Goal: Information Seeking & Learning: Understand process/instructions

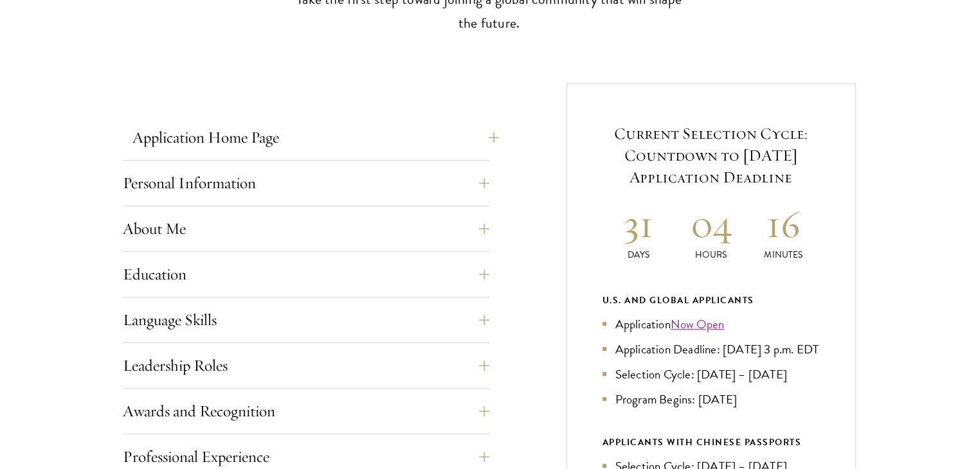
scroll to position [437, 0]
click at [642, 152] on h5 "Current Selection Cycle: Countdown to [DATE] Application Deadline" at bounding box center [710, 155] width 217 height 66
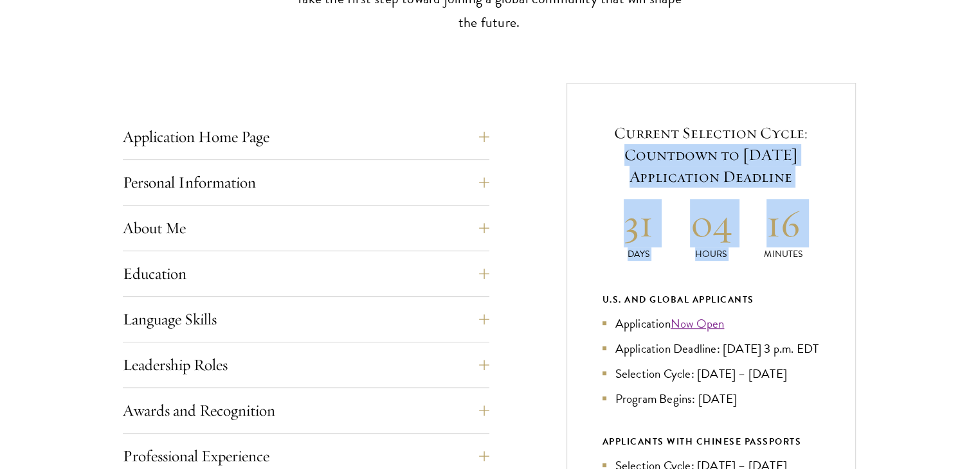
drag, startPoint x: 642, startPoint y: 152, endPoint x: 792, endPoint y: 242, distance: 174.7
click at [792, 242] on div "Current Selection Cycle: Countdown to September 10, 2025 Application Deadline 3…" at bounding box center [710, 400] width 289 height 634
click at [792, 242] on h2 "16" at bounding box center [783, 223] width 73 height 48
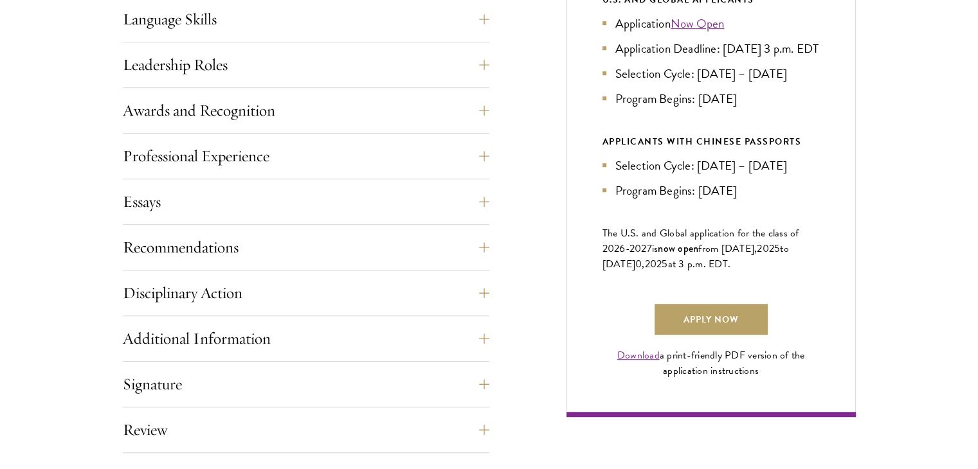
scroll to position [751, 0]
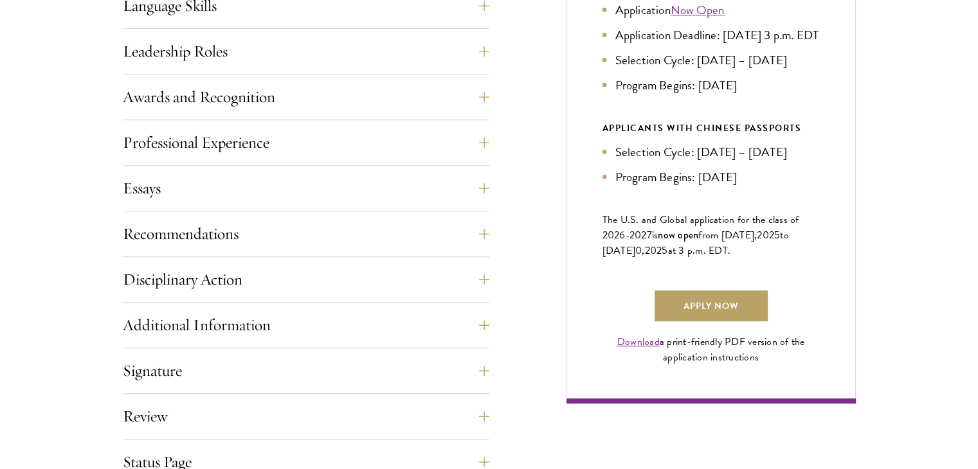
click at [624, 161] on li "Selection Cycle: [DATE] – [DATE]" at bounding box center [710, 152] width 217 height 19
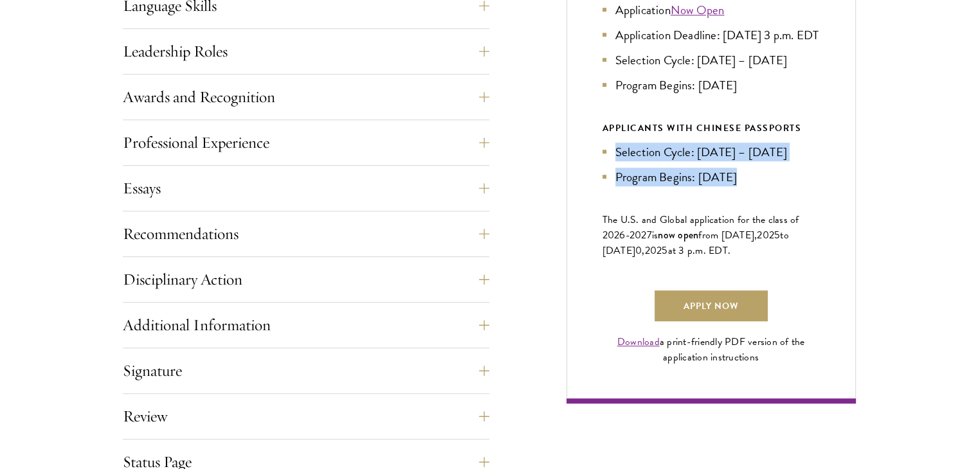
drag, startPoint x: 624, startPoint y: 169, endPoint x: 751, endPoint y: 191, distance: 128.5
click at [751, 186] on ul "Selection Cycle: Jun – Jul 2025 Program Begins: Aug 2026" at bounding box center [710, 165] width 217 height 44
click at [751, 186] on li "Program Begins: [DATE]" at bounding box center [710, 177] width 217 height 19
drag, startPoint x: 751, startPoint y: 191, endPoint x: 629, endPoint y: 118, distance: 142.1
click at [629, 118] on div "U.S. and Global Applicants Application Now Open Application Deadline: Sept 10, …" at bounding box center [710, 82] width 217 height 208
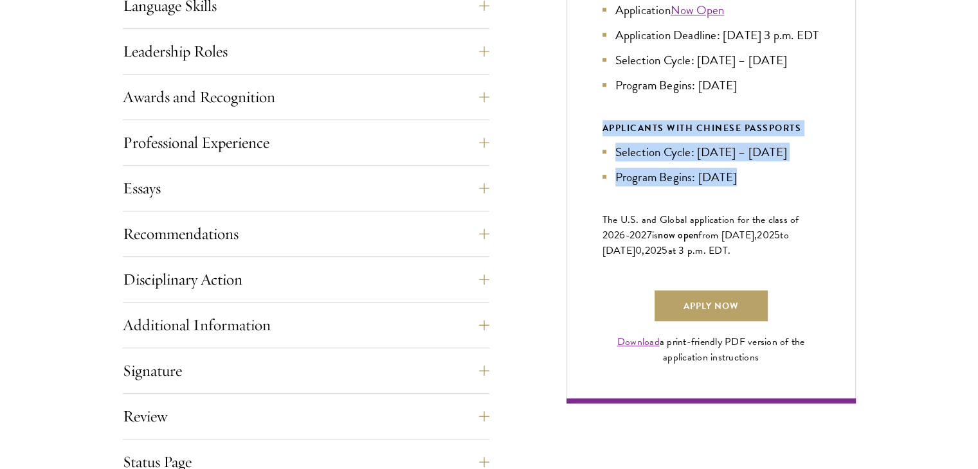
click at [629, 118] on div "U.S. and Global Applicants Application Now Open Application Deadline: Sept 10, …" at bounding box center [710, 82] width 217 height 208
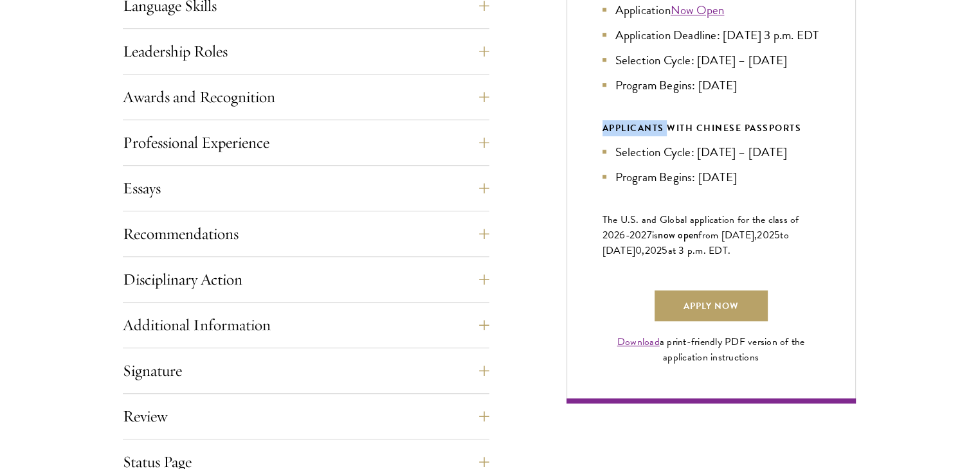
click at [629, 118] on div "U.S. and Global Applicants Application Now Open Application Deadline: Sept 10, …" at bounding box center [710, 82] width 217 height 208
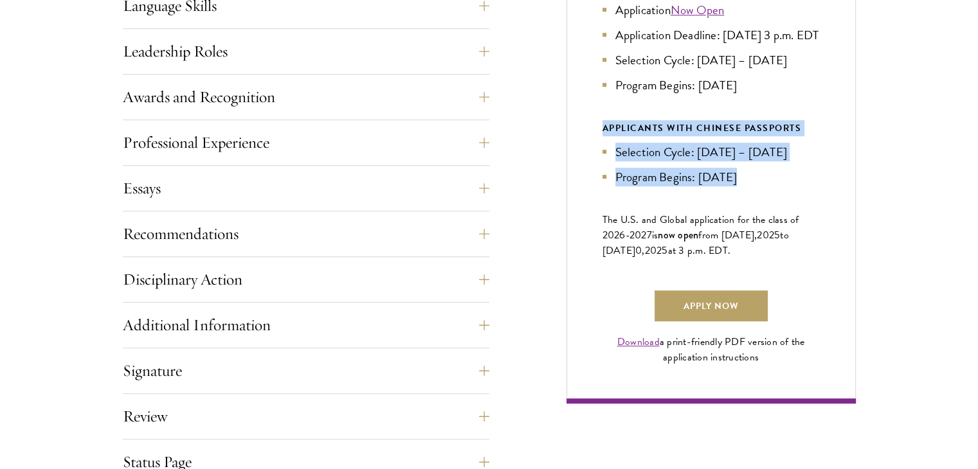
drag, startPoint x: 629, startPoint y: 118, endPoint x: 646, endPoint y: 183, distance: 66.6
click at [646, 183] on div "U.S. and Global Applicants Application Now Open Application Deadline: Sept 10, …" at bounding box center [710, 82] width 217 height 208
click at [646, 183] on ul "Selection Cycle: Jun – Jul 2025 Program Begins: Aug 2026" at bounding box center [710, 165] width 217 height 44
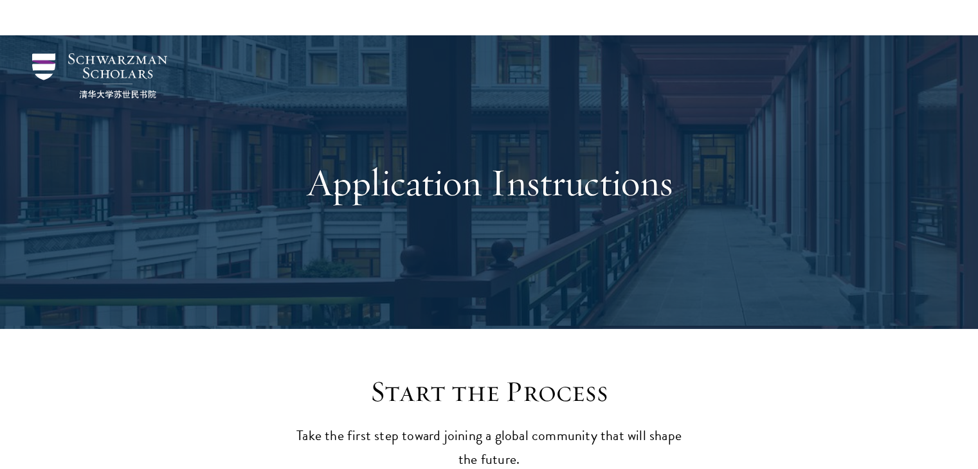
scroll to position [321, 0]
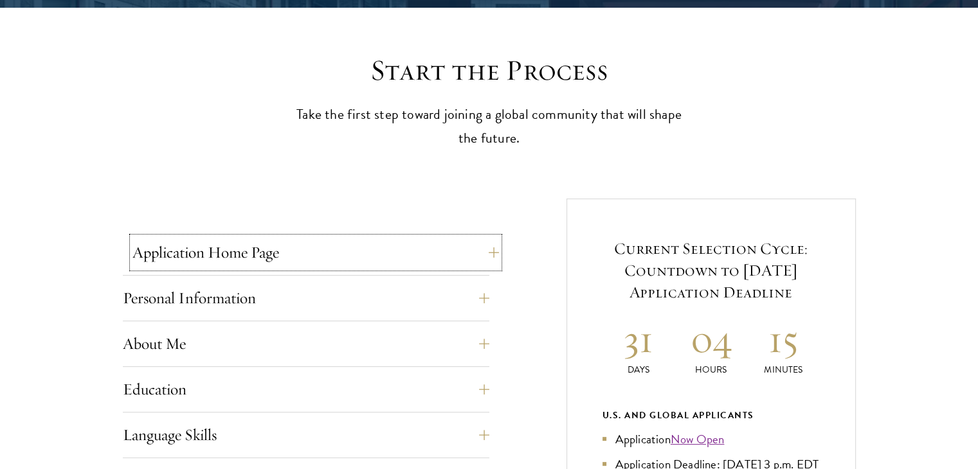
click at [215, 247] on button "Application Home Page" at bounding box center [315, 252] width 366 height 31
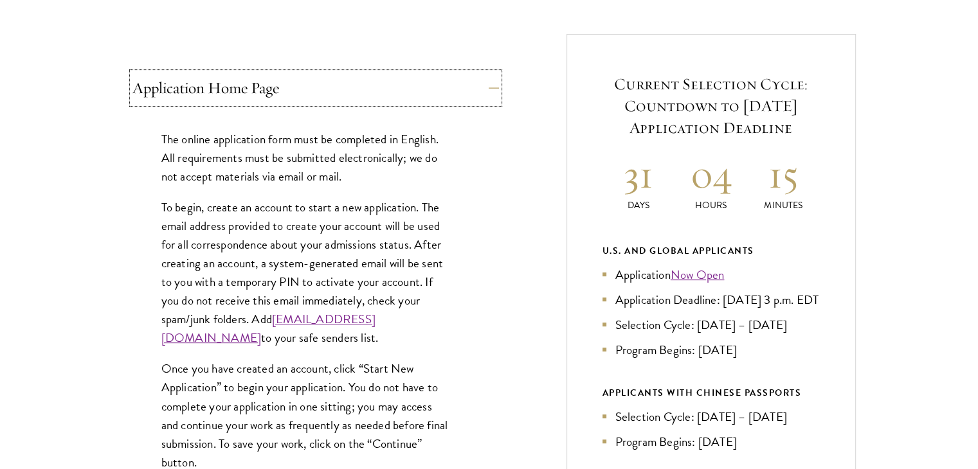
scroll to position [489, 0]
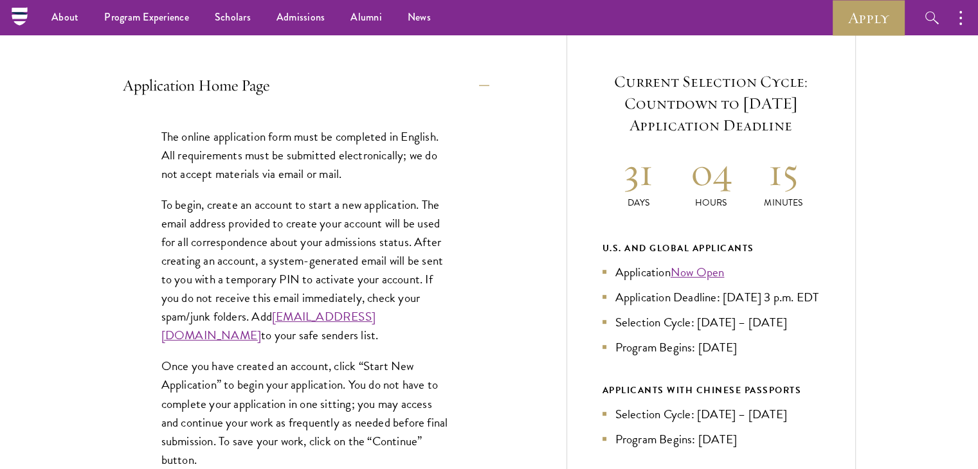
click at [184, 134] on p "The online application form must be completed in English. All requirements must…" at bounding box center [305, 155] width 289 height 56
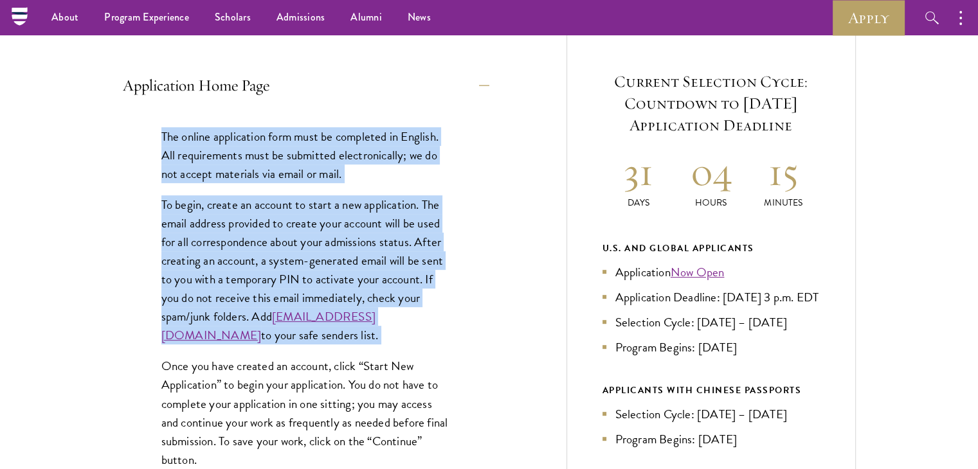
drag, startPoint x: 184, startPoint y: 134, endPoint x: 226, endPoint y: 225, distance: 99.5
click at [226, 225] on div "The online application form must be completed in English. All requirements must…" at bounding box center [306, 385] width 366 height 555
click at [226, 225] on p "To begin, create an account to start a new application. The email address provi…" at bounding box center [305, 270] width 289 height 150
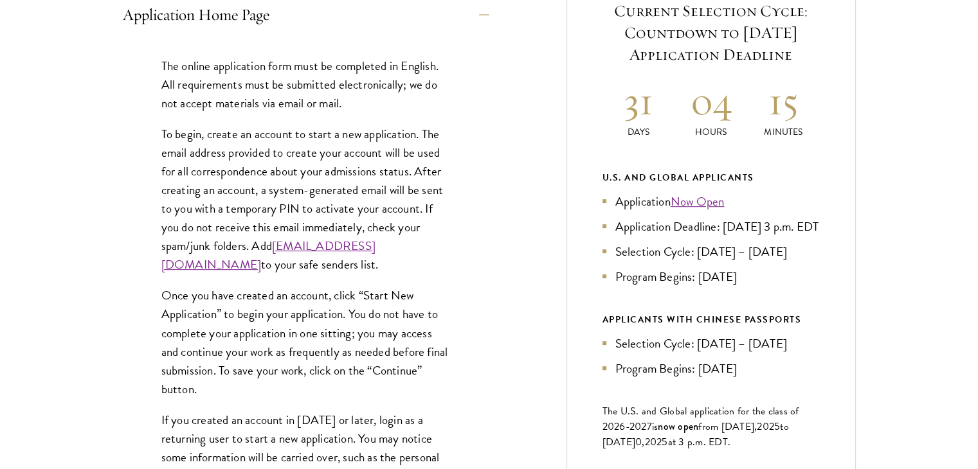
scroll to position [579, 0]
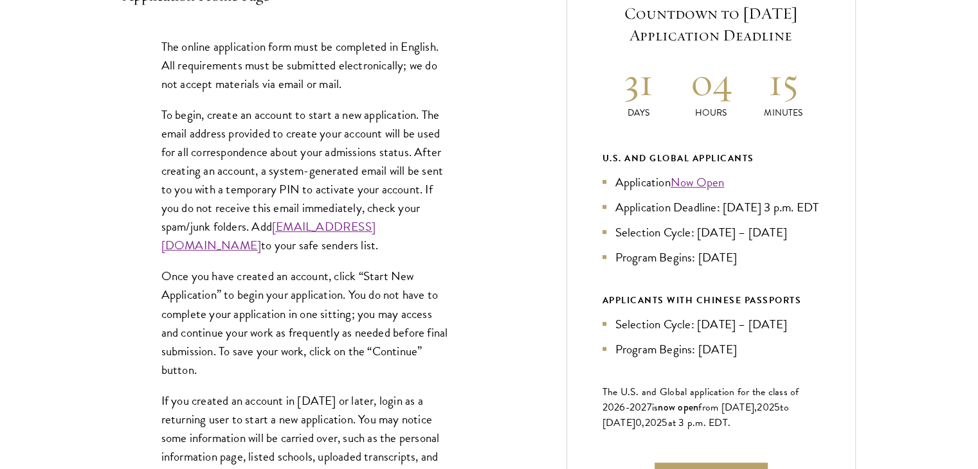
click at [216, 157] on p "To begin, create an account to start a new application. The email address provi…" at bounding box center [305, 180] width 289 height 150
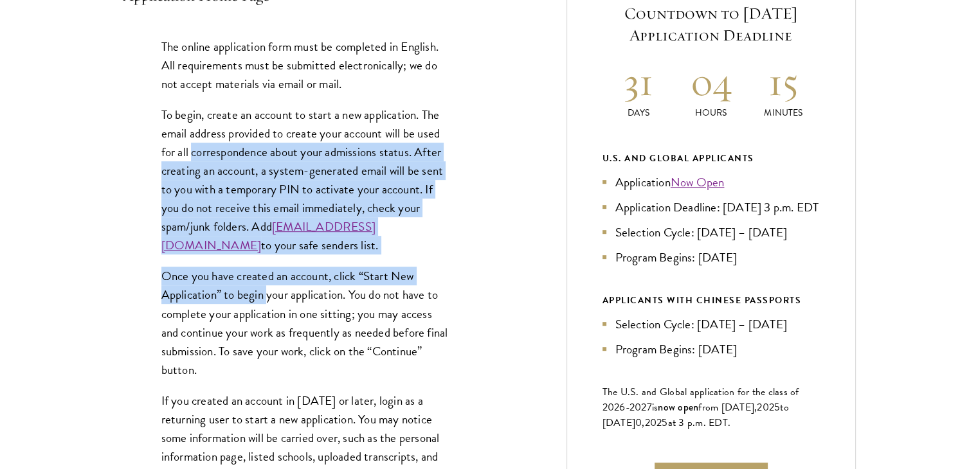
drag, startPoint x: 216, startPoint y: 157, endPoint x: 275, endPoint y: 309, distance: 163.4
click at [275, 309] on div "The online application form must be completed in English. All requirements must…" at bounding box center [306, 295] width 366 height 555
click at [275, 309] on p "Once you have created an account, click “Start New Application” to begin your a…" at bounding box center [305, 323] width 289 height 112
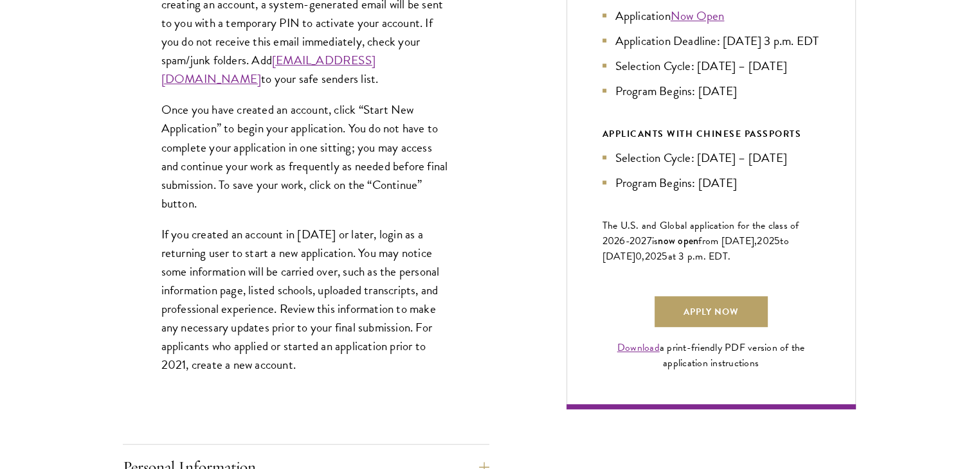
scroll to position [746, 0]
click at [193, 120] on p "Once you have created an account, click “Start New Application” to begin your a…" at bounding box center [305, 156] width 289 height 112
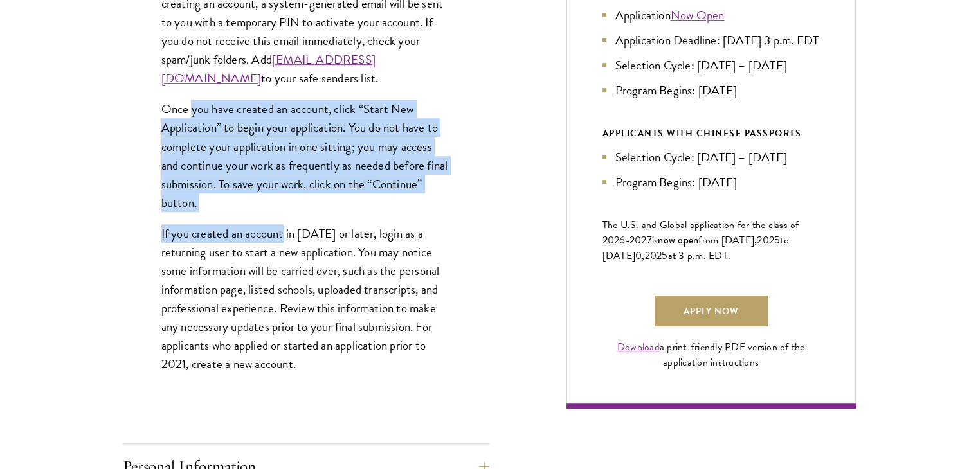
drag, startPoint x: 193, startPoint y: 120, endPoint x: 258, endPoint y: 260, distance: 154.4
click at [258, 260] on div "The online application form must be completed in English. All requirements must…" at bounding box center [306, 128] width 366 height 555
click at [258, 260] on p "If you created an account in 2021 or later, login as a returning user to start …" at bounding box center [305, 299] width 289 height 150
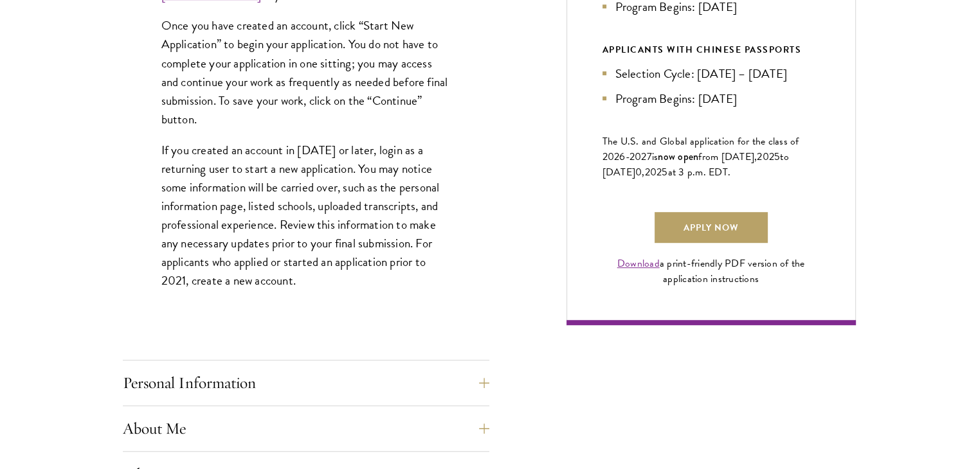
scroll to position [833, 0]
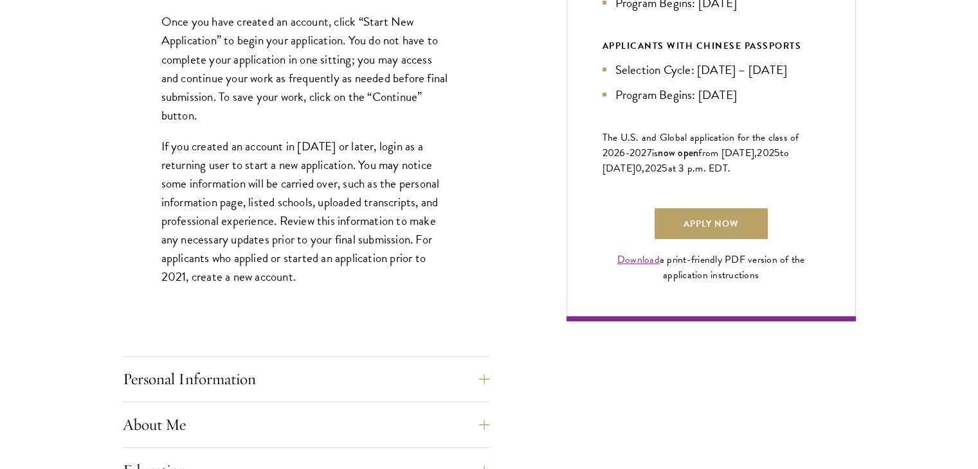
click at [215, 170] on p "If you created an account in 2021 or later, login as a returning user to start …" at bounding box center [305, 212] width 289 height 150
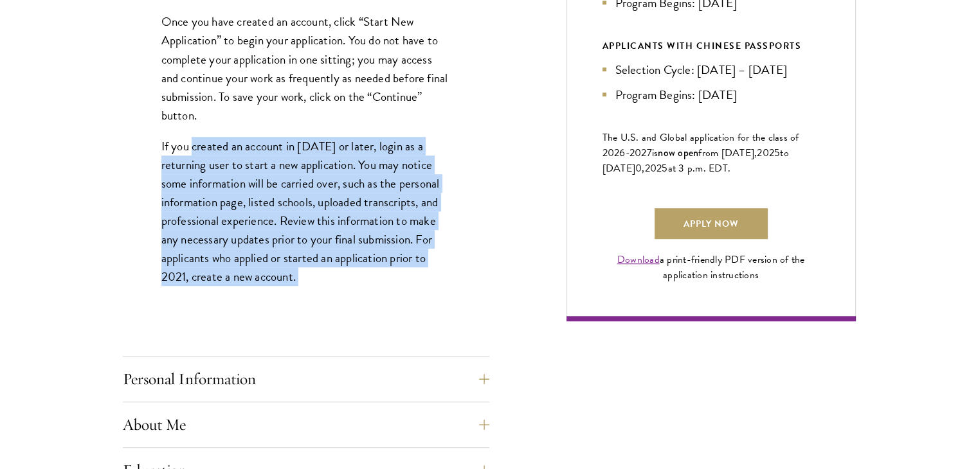
drag, startPoint x: 215, startPoint y: 170, endPoint x: 301, endPoint y: 303, distance: 158.5
click at [301, 287] on p "If you created an account in 2021 or later, login as a returning user to start …" at bounding box center [305, 212] width 289 height 150
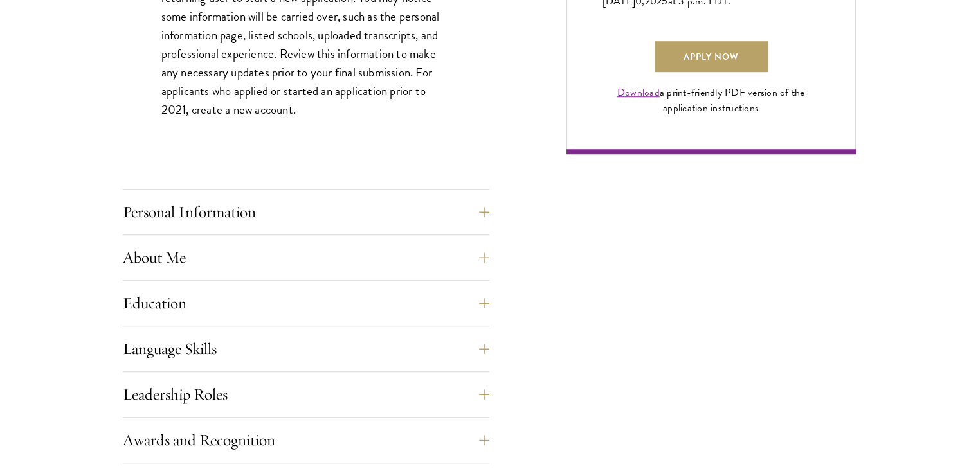
scroll to position [1003, 0]
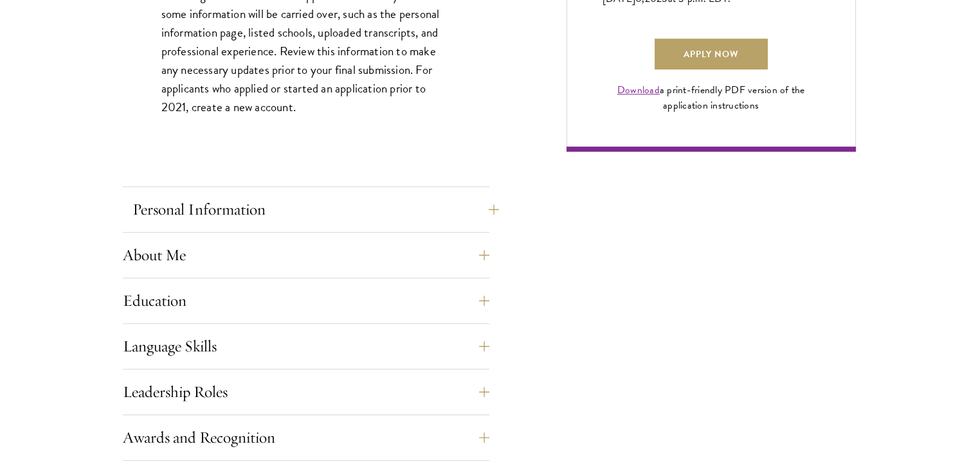
drag, startPoint x: 304, startPoint y: 188, endPoint x: 256, endPoint y: 219, distance: 57.2
click at [256, 219] on div "Application Home Page The online application form must be completed in English.…" at bounding box center [306, 214] width 366 height 1316
click at [256, 219] on button "Personal Information" at bounding box center [315, 209] width 366 height 31
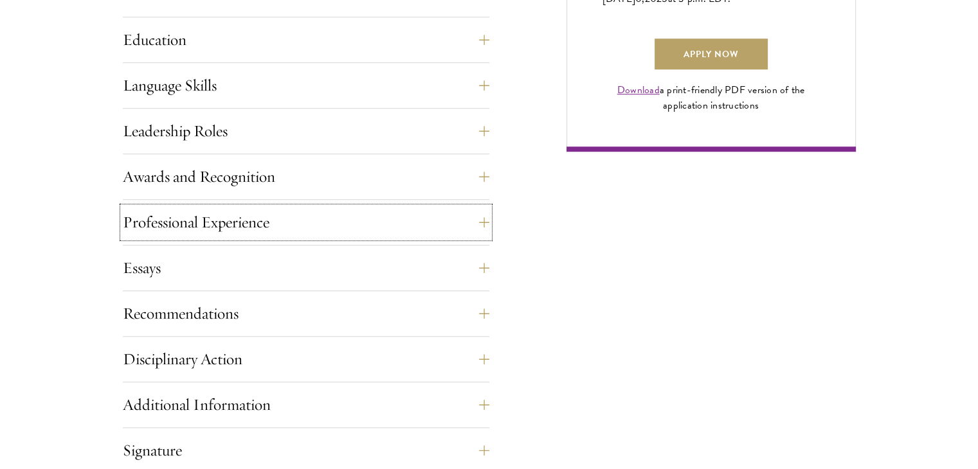
click at [256, 219] on button "Professional Experience" at bounding box center [306, 222] width 366 height 31
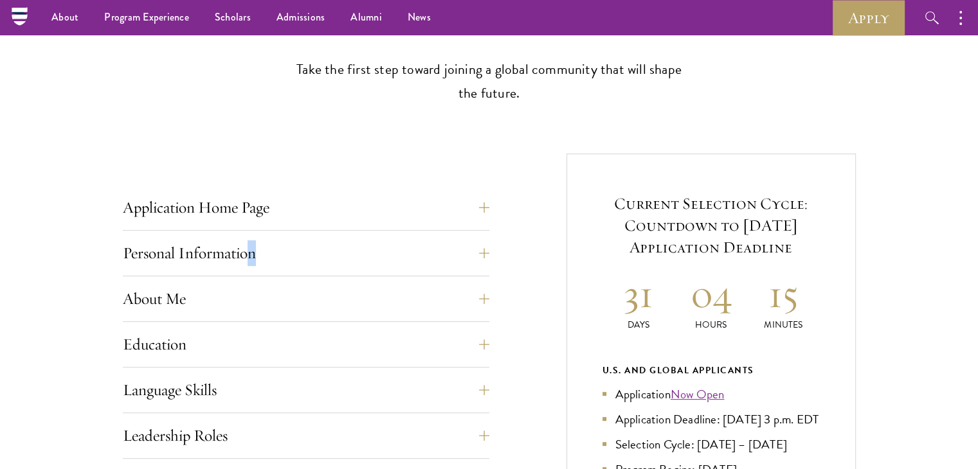
scroll to position [363, 0]
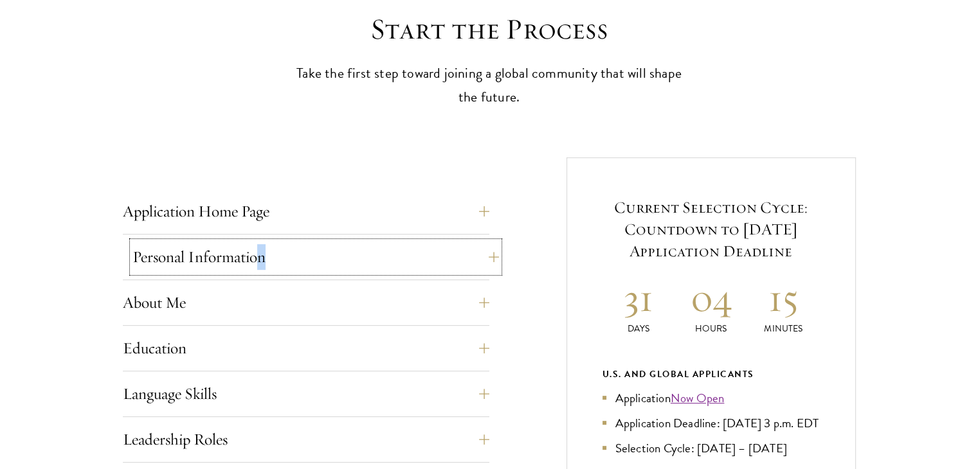
click at [241, 249] on button "Personal Information" at bounding box center [315, 257] width 366 height 31
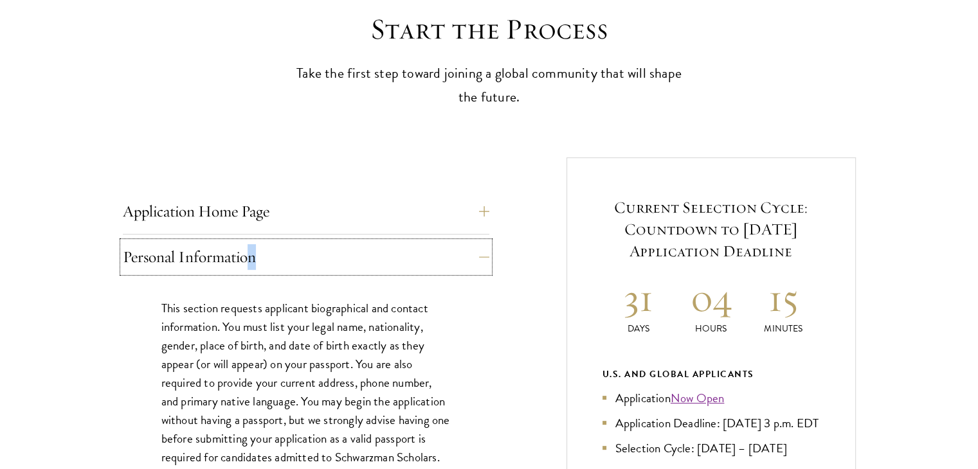
scroll to position [580, 0]
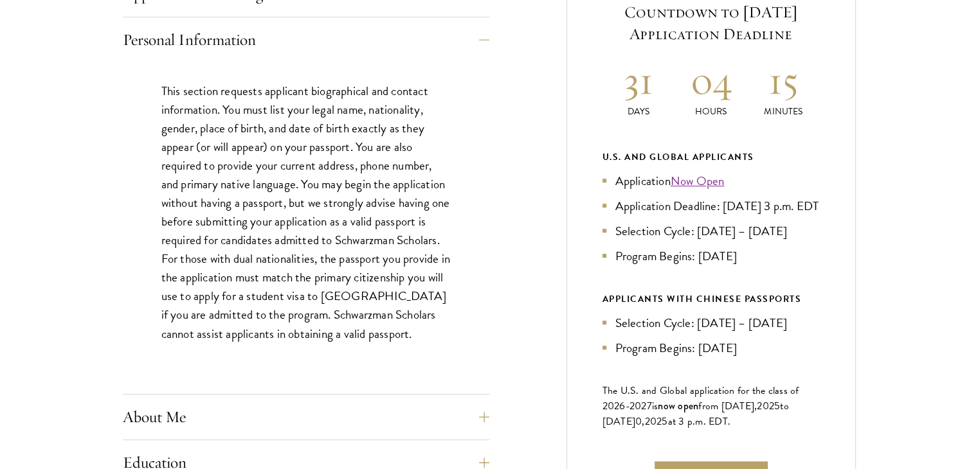
click at [280, 134] on p "This section requests applicant biographical and contact information. You must …" at bounding box center [305, 213] width 289 height 262
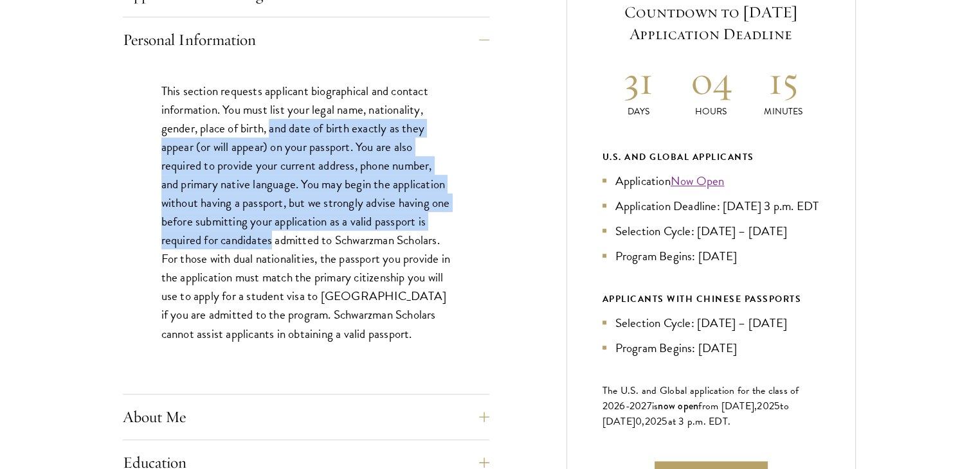
drag, startPoint x: 280, startPoint y: 134, endPoint x: 234, endPoint y: 245, distance: 119.9
click at [234, 245] on p "This section requests applicant biographical and contact information. You must …" at bounding box center [305, 213] width 289 height 262
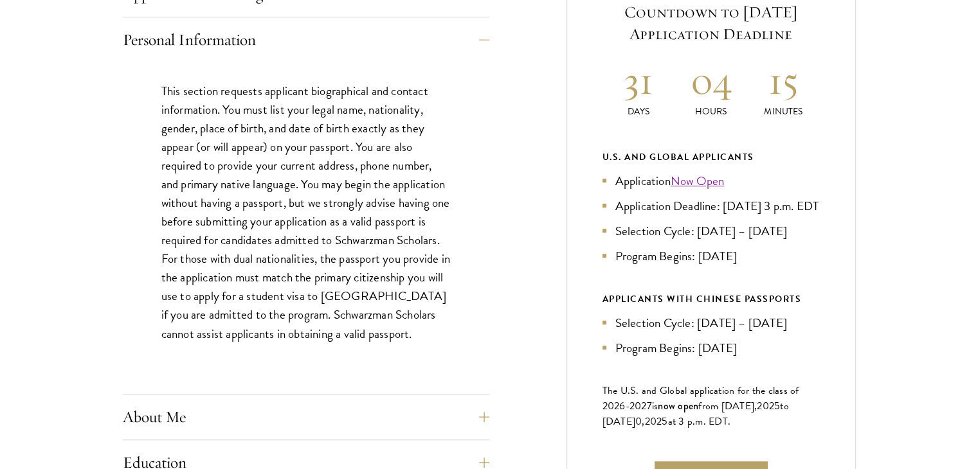
scroll to position [722, 0]
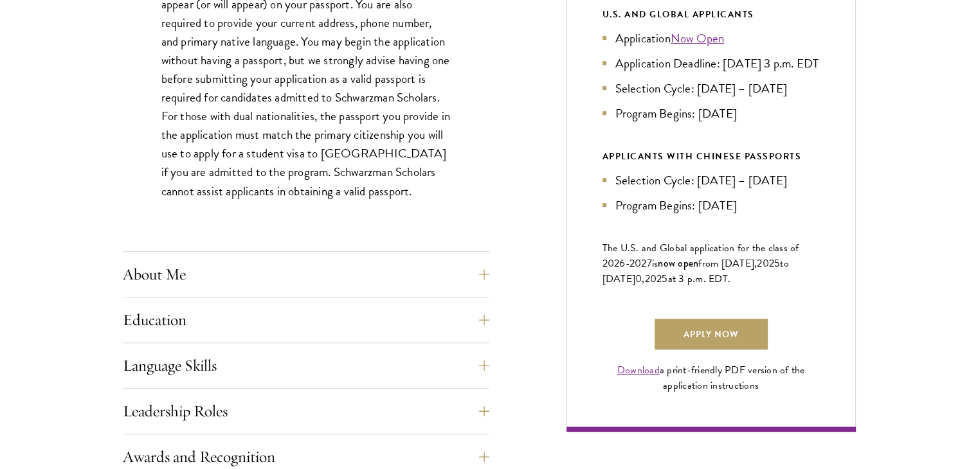
click at [353, 114] on p "This section requests applicant biographical and contact information. You must …" at bounding box center [305, 70] width 289 height 262
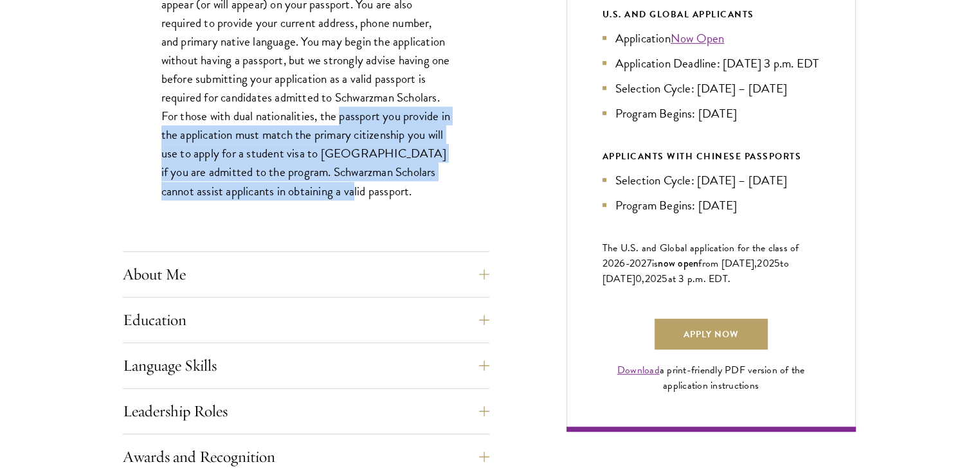
drag, startPoint x: 353, startPoint y: 114, endPoint x: 339, endPoint y: 187, distance: 74.5
click at [339, 187] on p "This section requests applicant biographical and contact information. You must …" at bounding box center [305, 70] width 289 height 262
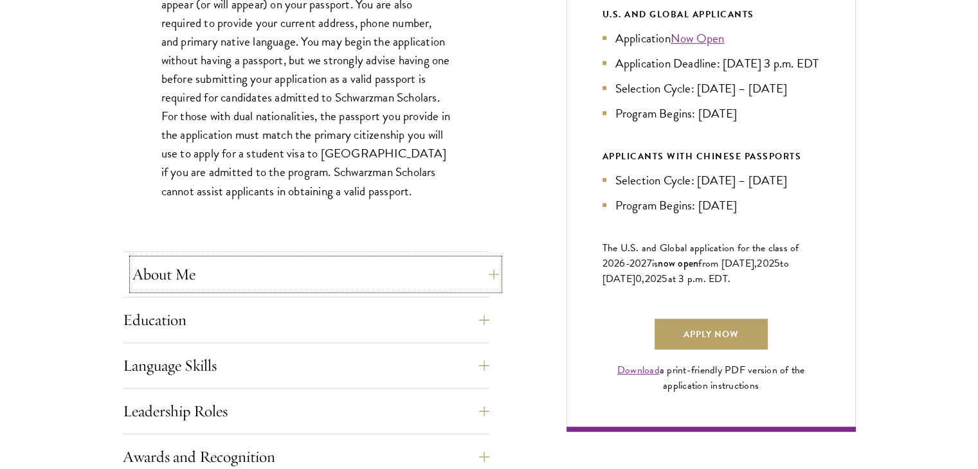
click at [231, 267] on button "About Me" at bounding box center [315, 274] width 366 height 31
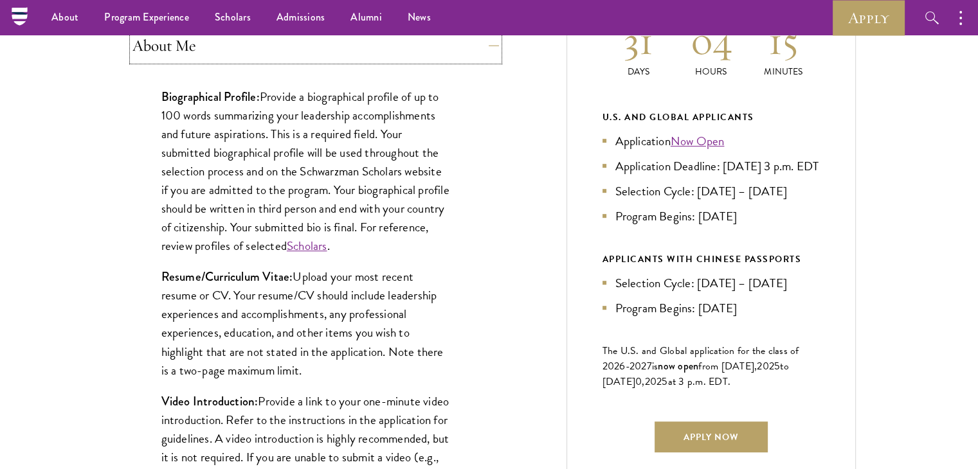
scroll to position [618, 0]
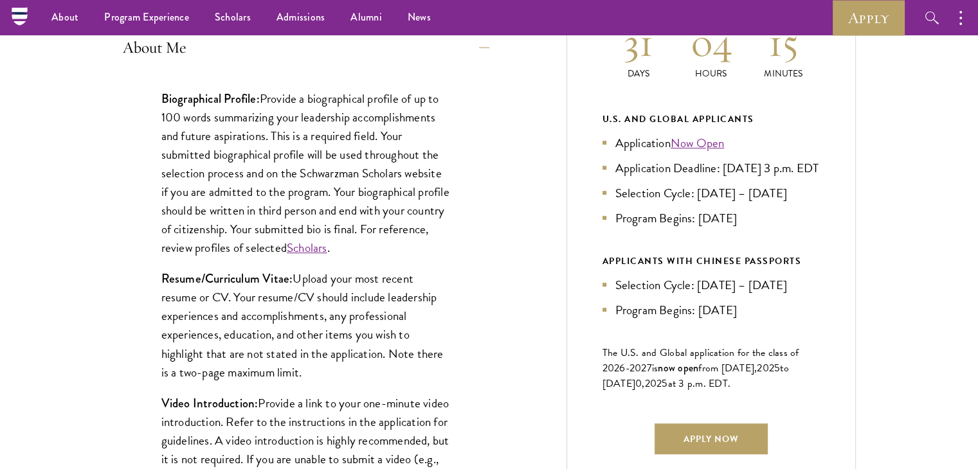
click at [288, 93] on p "Biographical Profile: Provide a biographical profile of up to 100 words summari…" at bounding box center [305, 173] width 289 height 168
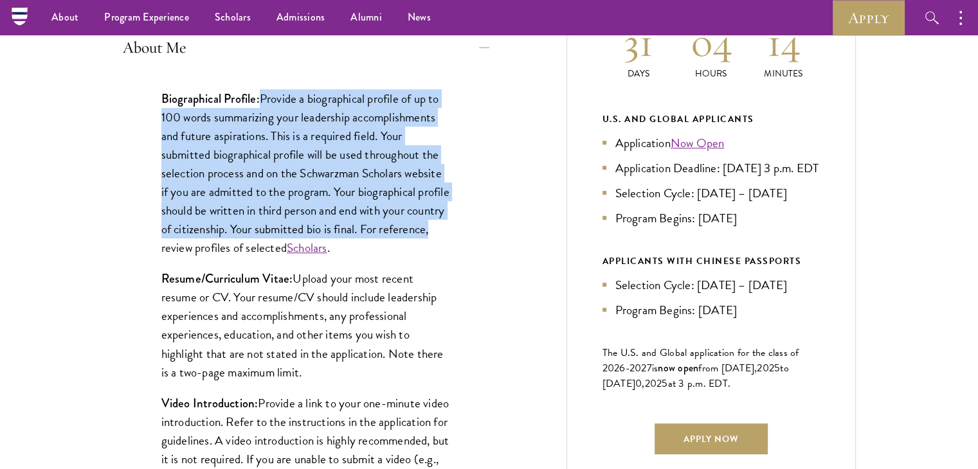
drag, startPoint x: 288, startPoint y: 93, endPoint x: 207, endPoint y: 238, distance: 166.3
click at [207, 238] on p "Biographical Profile: Provide a biographical profile of up to 100 words summari…" at bounding box center [305, 173] width 289 height 168
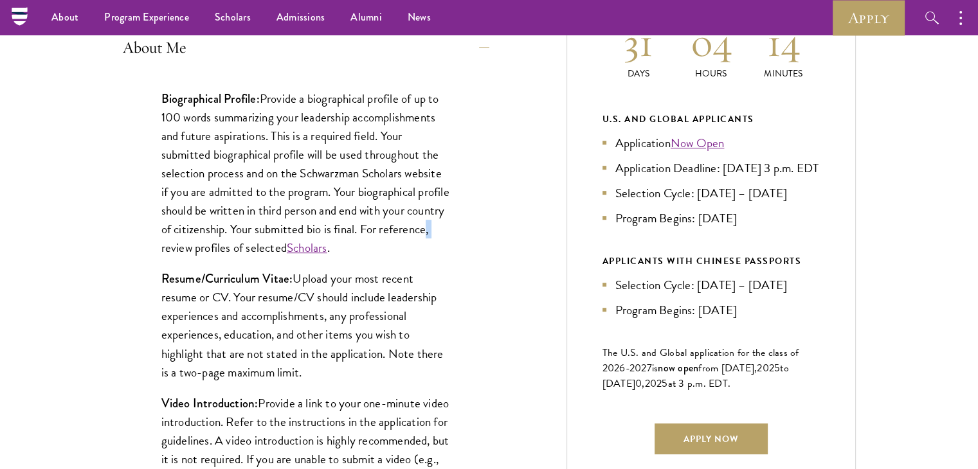
click at [207, 238] on p "Biographical Profile: Provide a biographical profile of up to 100 words summari…" at bounding box center [305, 173] width 289 height 168
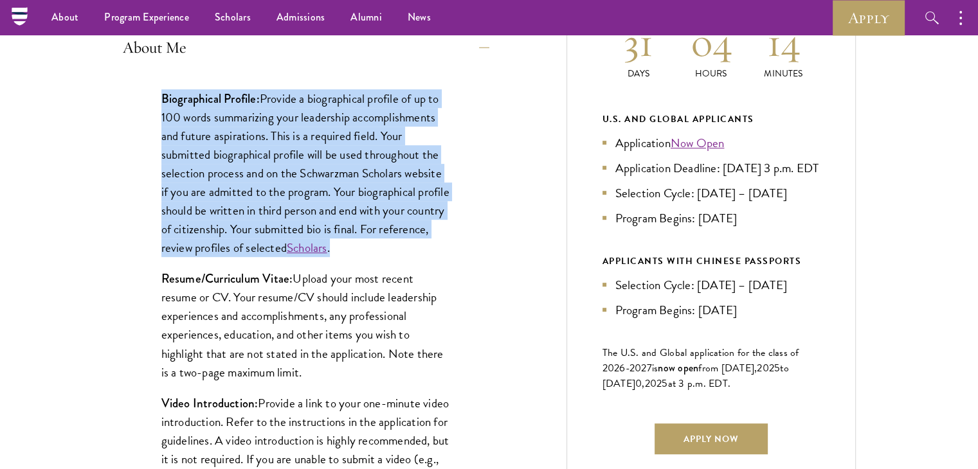
click at [206, 235] on p "Biographical Profile: Provide a biographical profile of up to 100 words summari…" at bounding box center [305, 173] width 289 height 168
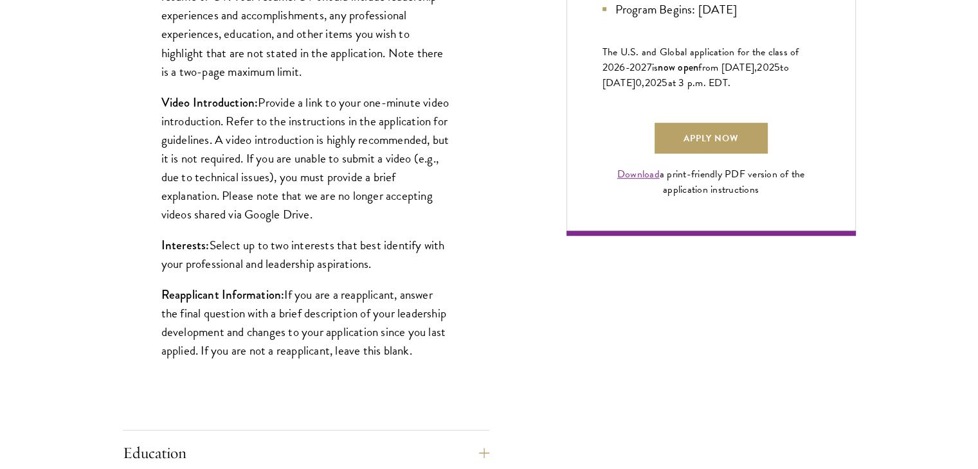
scroll to position [919, 0]
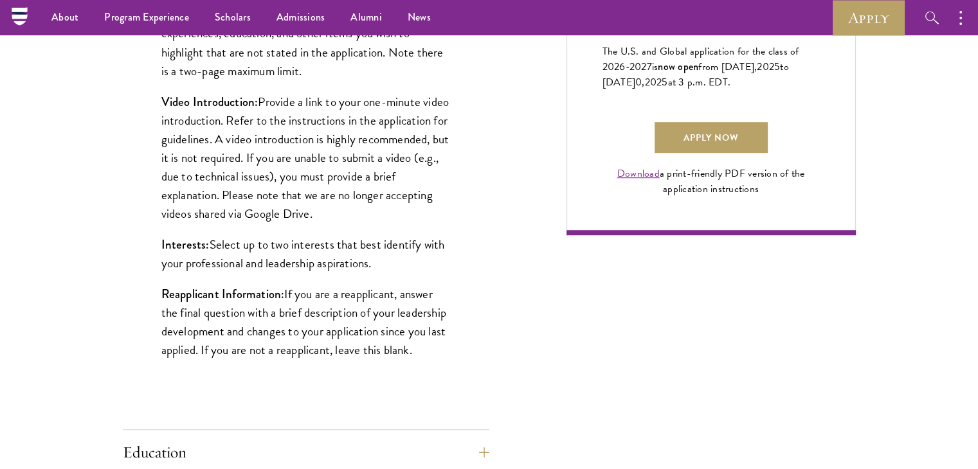
click at [315, 196] on p "Video Introduction: Provide a link to your one-minute video introduction. Refer…" at bounding box center [305, 158] width 289 height 130
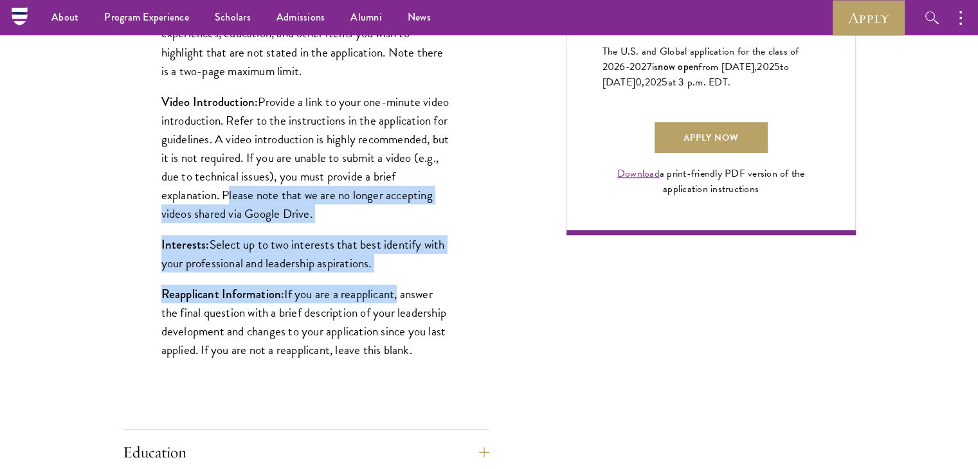
drag, startPoint x: 315, startPoint y: 196, endPoint x: 375, endPoint y: 273, distance: 98.0
click at [375, 273] on div "Biographical Profile: Provide a biographical profile of up to 100 words summari…" at bounding box center [306, 81] width 366 height 624
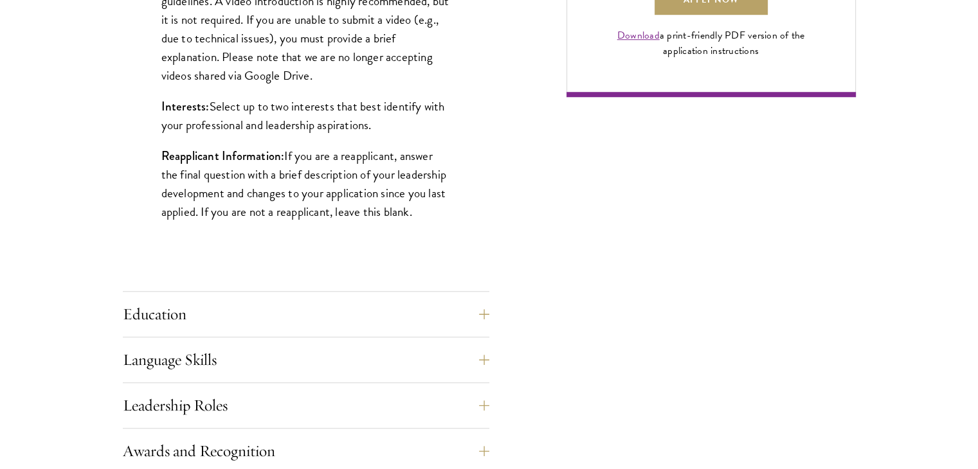
scroll to position [1058, 0]
click at [186, 152] on strong "Reapplicant Information:" at bounding box center [222, 155] width 123 height 17
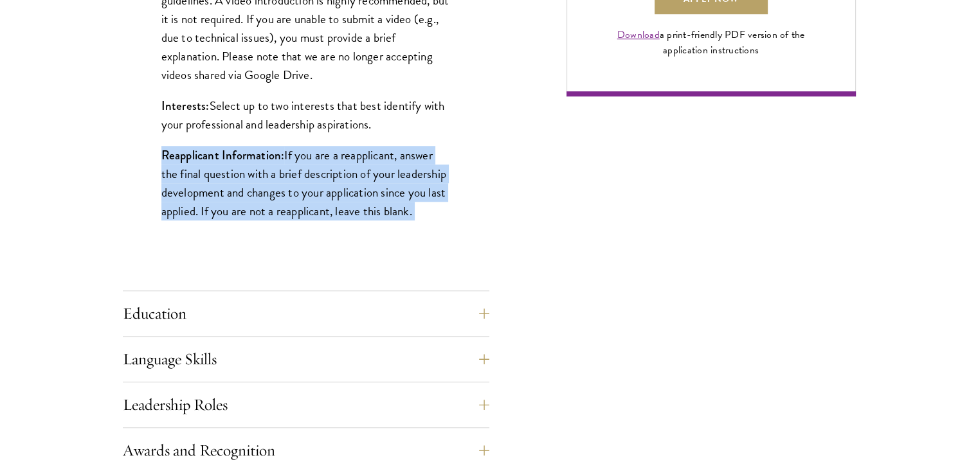
drag, startPoint x: 186, startPoint y: 152, endPoint x: 322, endPoint y: 164, distance: 136.2
click at [322, 164] on p "Reapplicant Information: If you are a reapplicant, answer the final question wi…" at bounding box center [305, 183] width 289 height 75
click at [231, 160] on strong "Reapplicant Information:" at bounding box center [222, 155] width 123 height 17
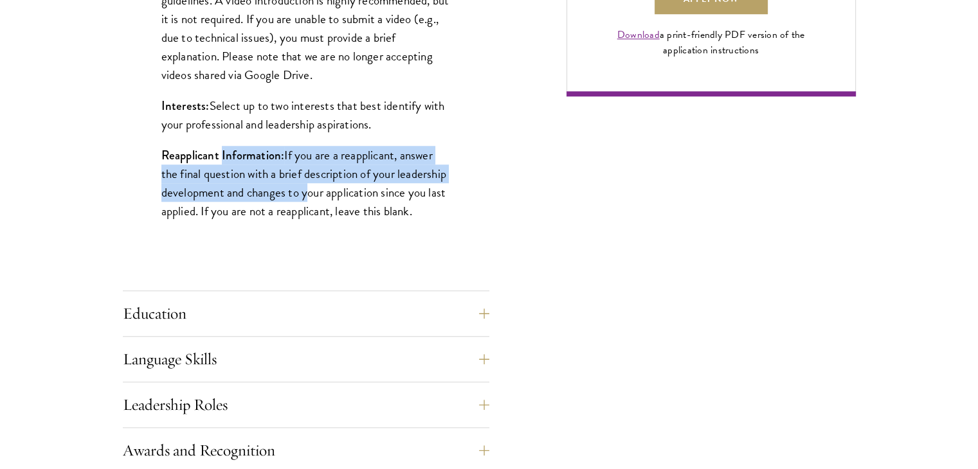
drag, startPoint x: 231, startPoint y: 160, endPoint x: 296, endPoint y: 193, distance: 72.7
click at [296, 193] on p "Reapplicant Information: If you are a reapplicant, answer the final question wi…" at bounding box center [305, 183] width 289 height 75
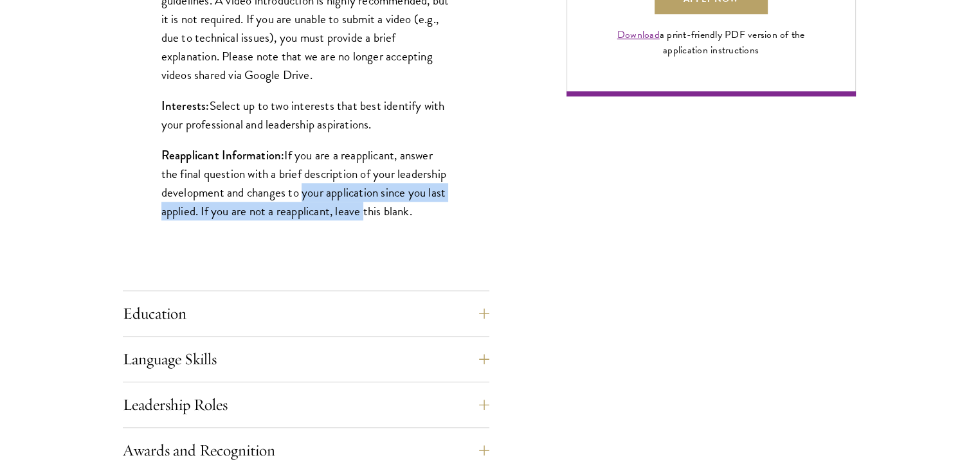
drag, startPoint x: 296, startPoint y: 193, endPoint x: 357, endPoint y: 224, distance: 67.8
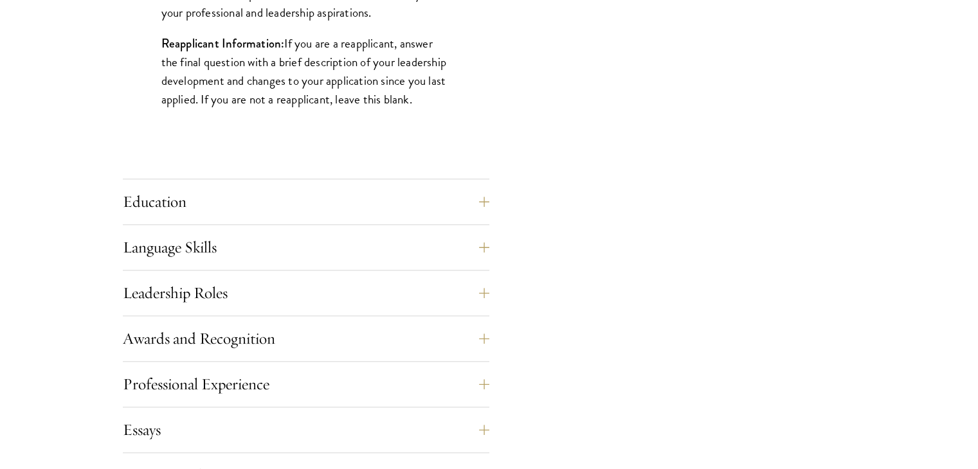
scroll to position [1170, 0]
click at [285, 187] on button "Education" at bounding box center [315, 201] width 366 height 31
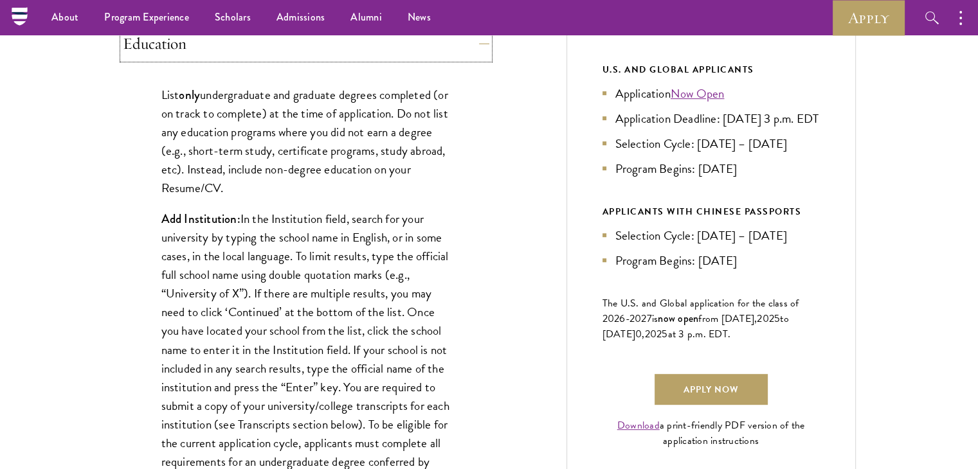
scroll to position [662, 0]
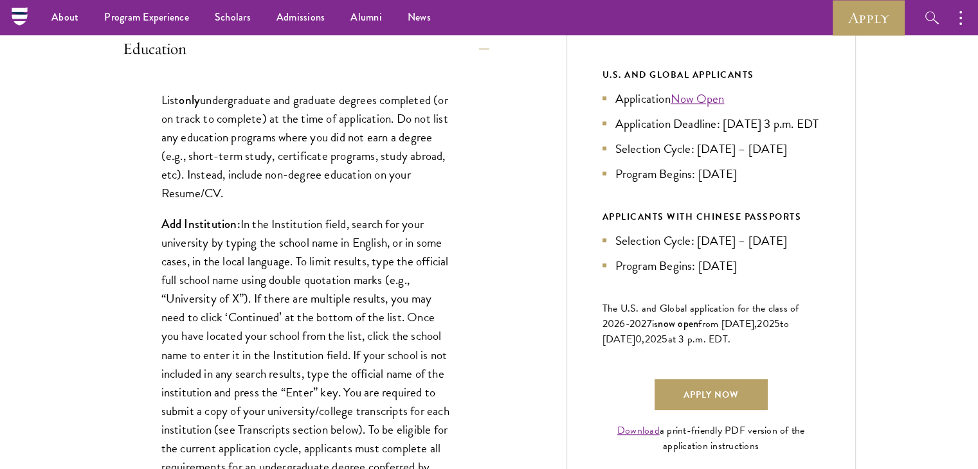
click at [269, 102] on p "List only undergraduate and graduate degrees completed (or on track to complete…" at bounding box center [305, 147] width 289 height 112
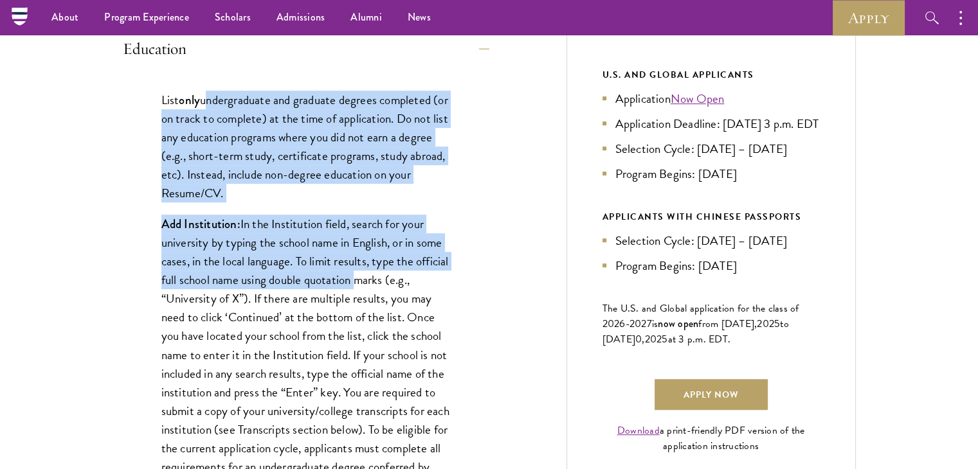
drag, startPoint x: 269, startPoint y: 102, endPoint x: 339, endPoint y: 314, distance: 223.6
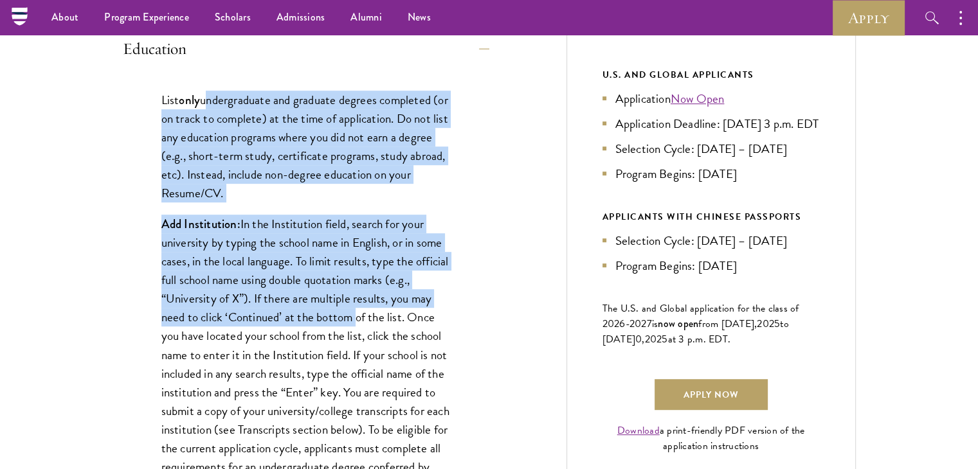
click at [339, 314] on p "Add Institution: In the Institution field, search for your university by typing…" at bounding box center [305, 355] width 289 height 280
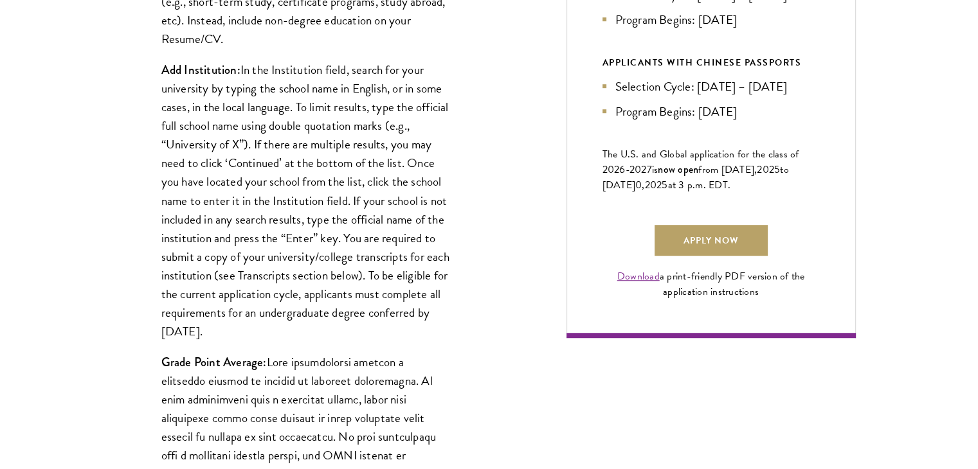
scroll to position [829, 0]
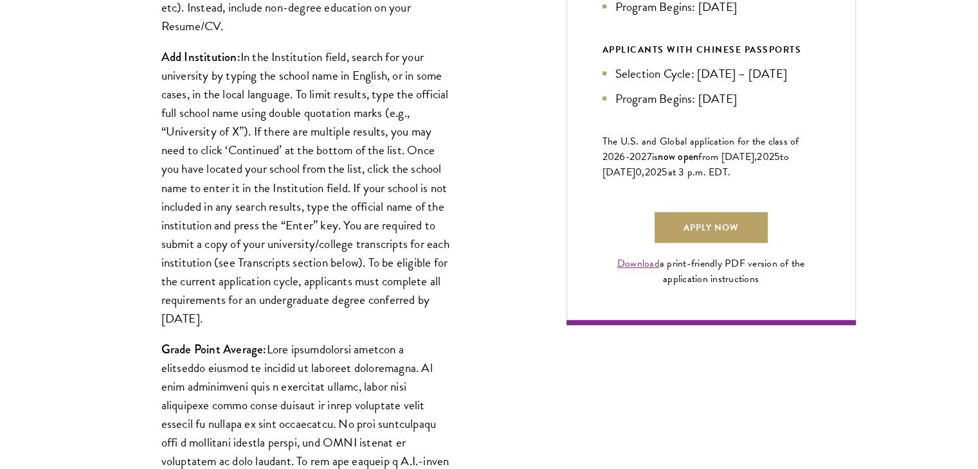
click at [355, 183] on p "Add Institution: In the Institution field, search for your university by typing…" at bounding box center [305, 188] width 289 height 280
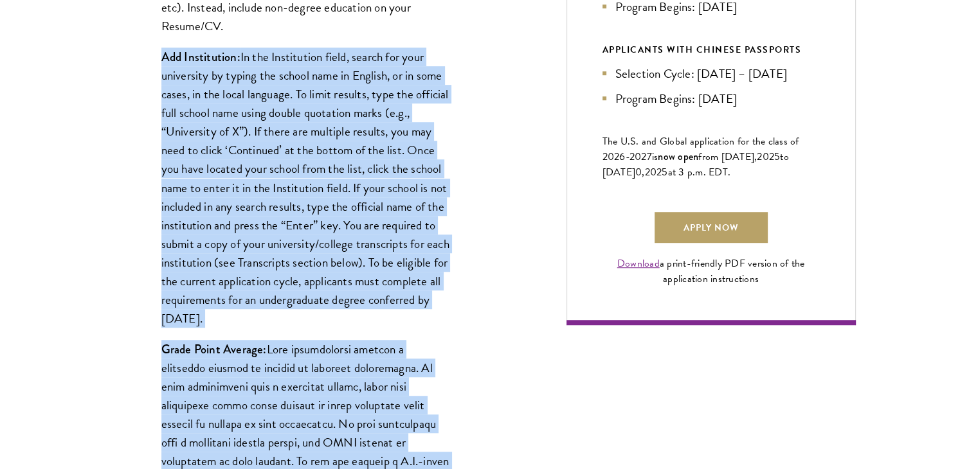
drag, startPoint x: 355, startPoint y: 183, endPoint x: 326, endPoint y: 337, distance: 157.0
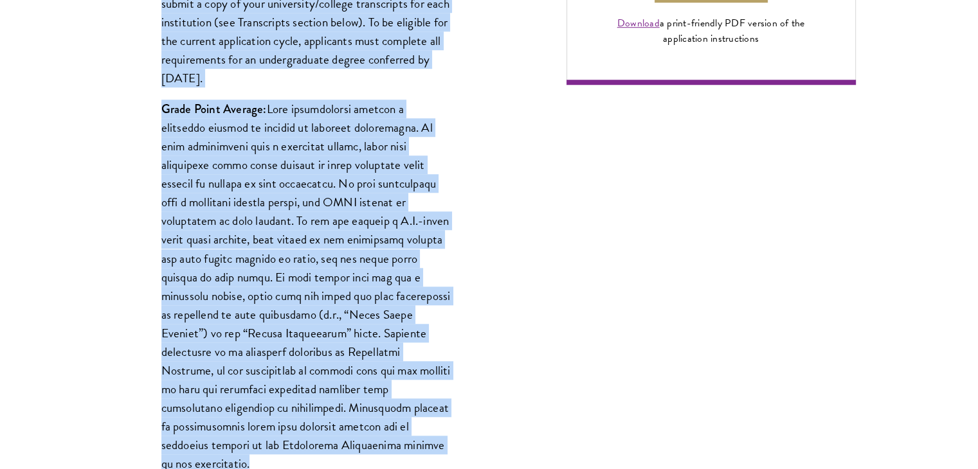
click at [349, 244] on p "Grade Point Average:" at bounding box center [305, 286] width 289 height 373
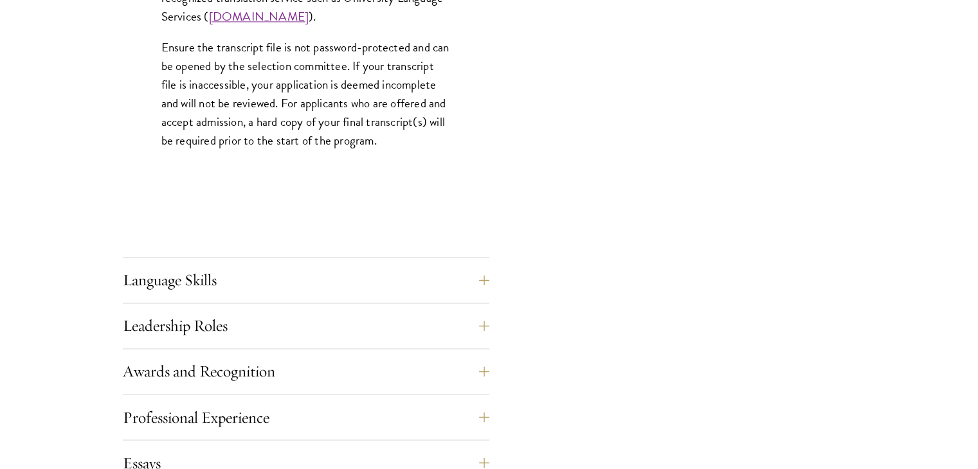
scroll to position [2147, 0]
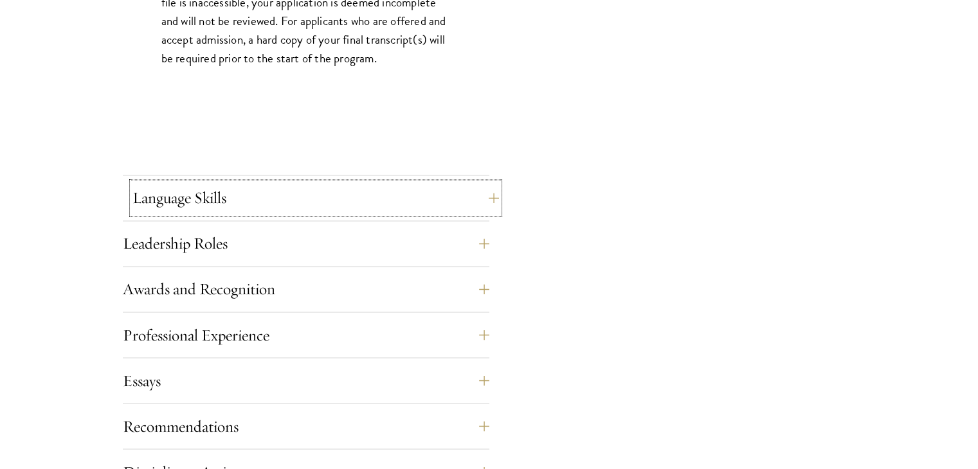
click at [219, 201] on button "Language Skills" at bounding box center [315, 198] width 366 height 31
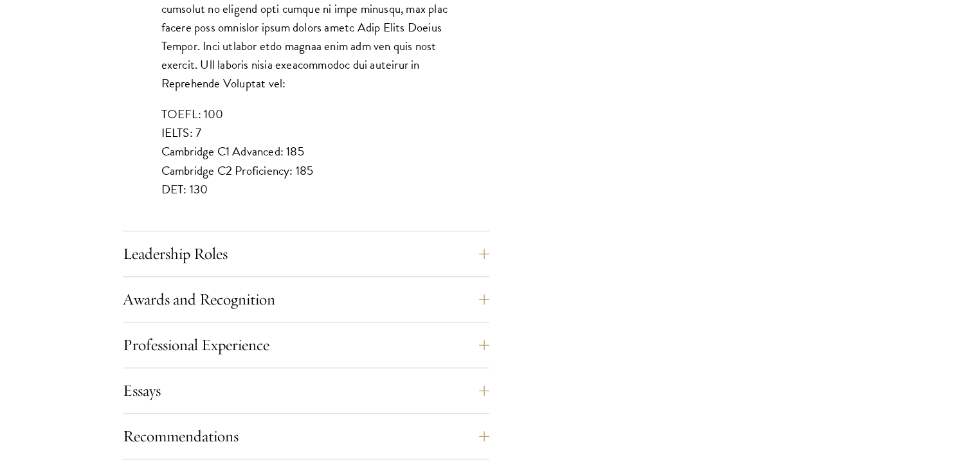
scroll to position [1206, 0]
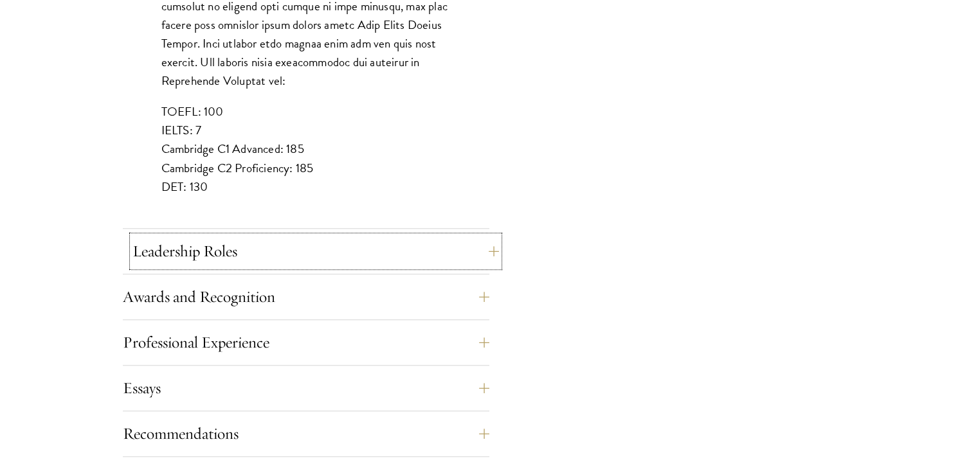
click at [213, 259] on button "Leadership Roles" at bounding box center [315, 251] width 366 height 31
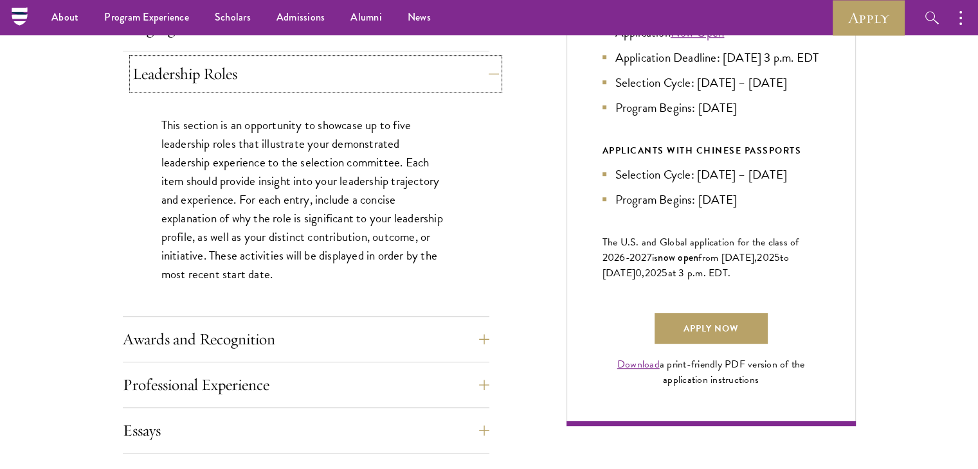
scroll to position [721, 0]
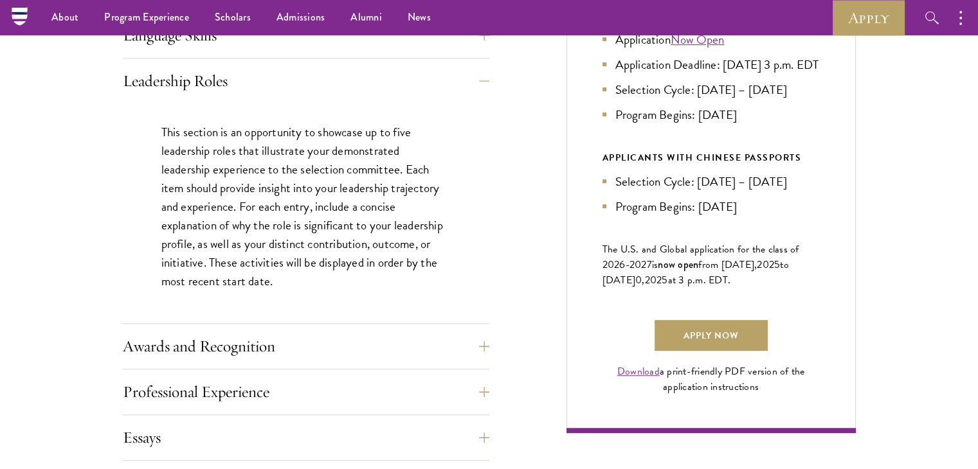
click at [267, 124] on p "This section is an opportunity to showcase up to five leadership roles that ill…" at bounding box center [305, 207] width 289 height 168
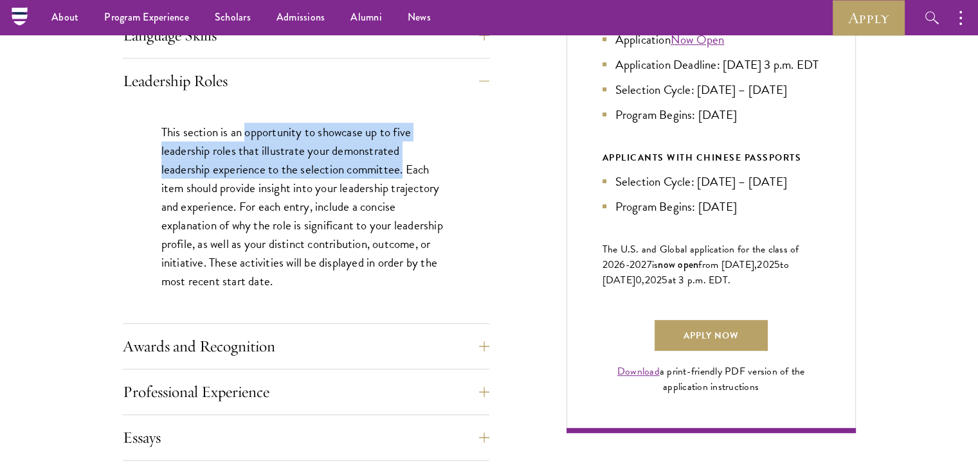
drag, startPoint x: 267, startPoint y: 124, endPoint x: 402, endPoint y: 166, distance: 141.9
click at [402, 166] on p "This section is an opportunity to showcase up to five leadership roles that ill…" at bounding box center [305, 207] width 289 height 168
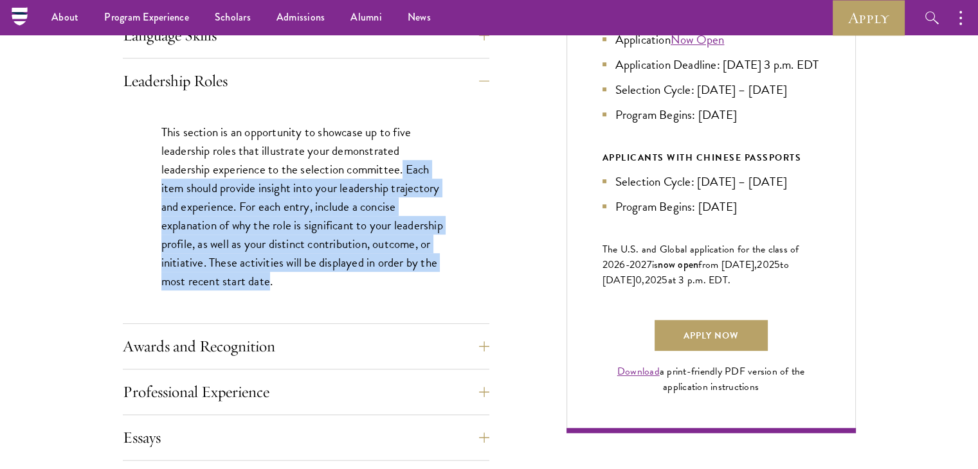
drag, startPoint x: 402, startPoint y: 166, endPoint x: 251, endPoint y: 274, distance: 186.6
click at [251, 274] on p "This section is an opportunity to showcase up to five leadership roles that ill…" at bounding box center [305, 207] width 289 height 168
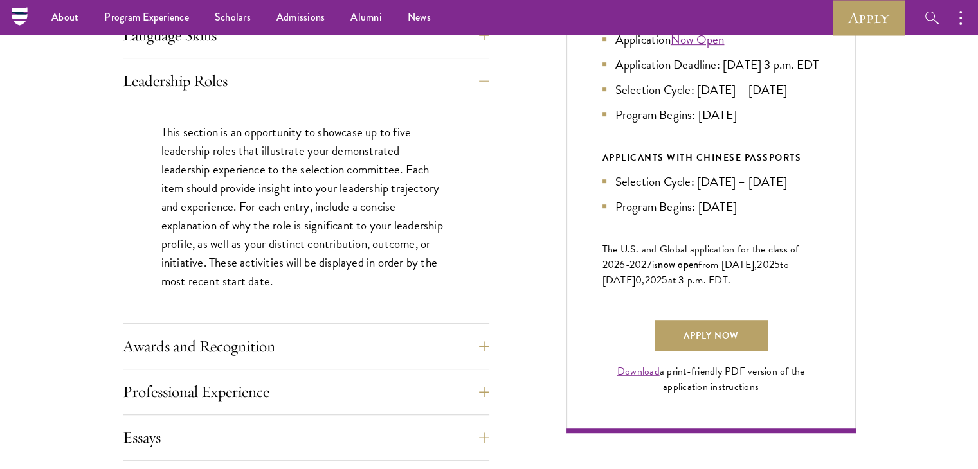
click at [251, 274] on p "This section is an opportunity to showcase up to five leadership roles that ill…" at bounding box center [305, 207] width 289 height 168
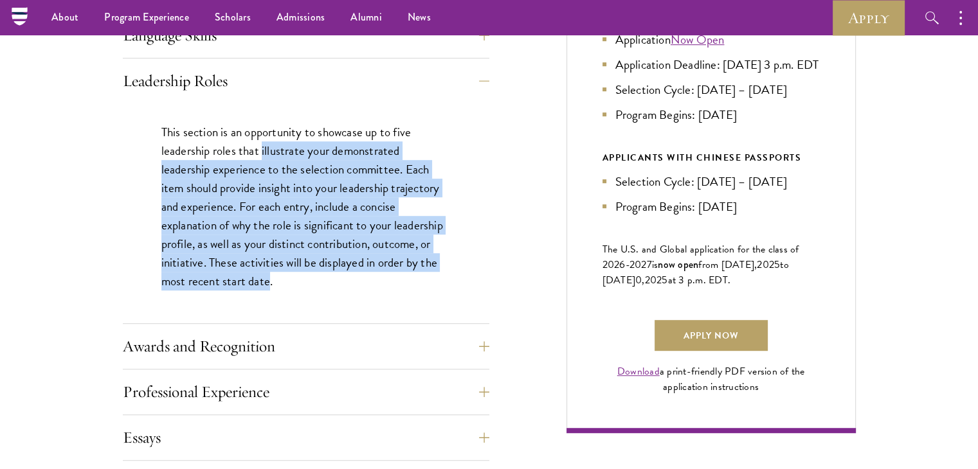
drag, startPoint x: 251, startPoint y: 274, endPoint x: 280, endPoint y: 145, distance: 132.5
click at [280, 145] on p "This section is an opportunity to showcase up to five leadership roles that ill…" at bounding box center [305, 207] width 289 height 168
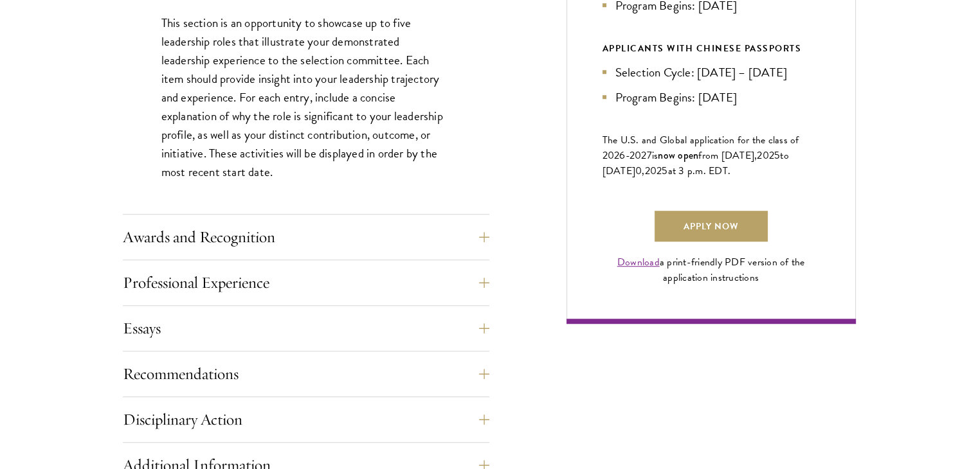
scroll to position [848, 0]
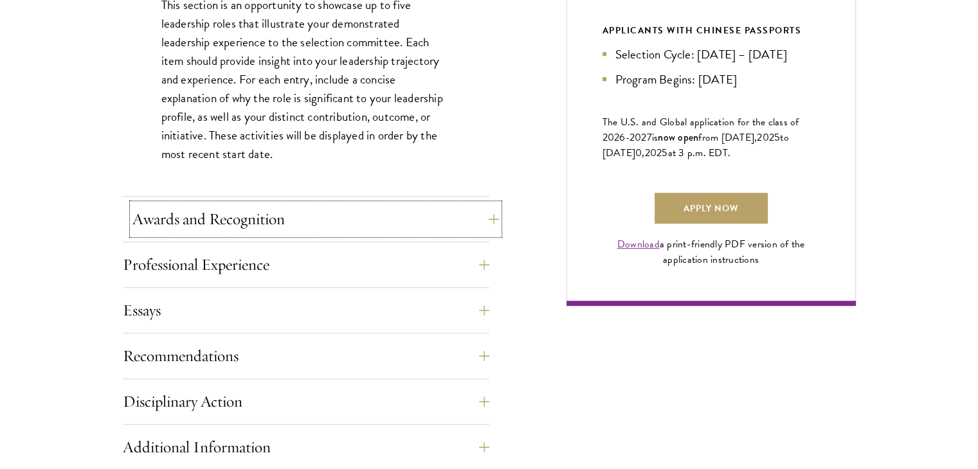
click at [199, 217] on button "Awards and Recognition" at bounding box center [315, 219] width 366 height 31
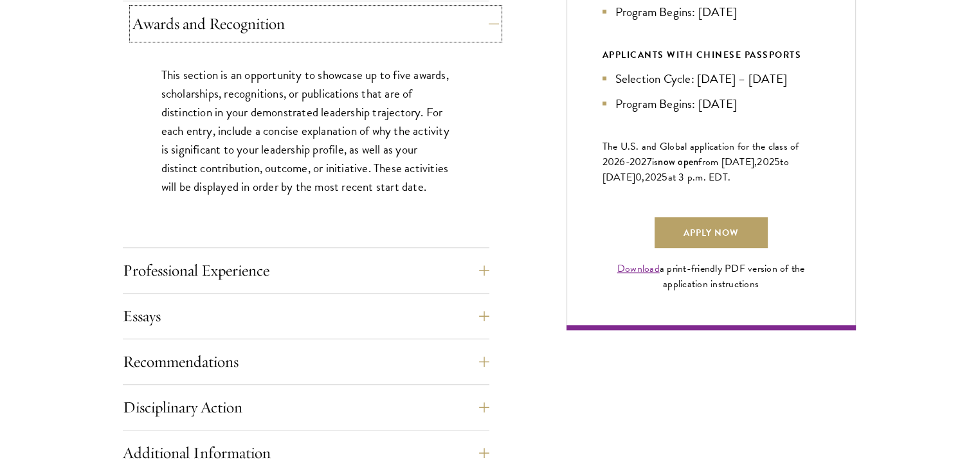
scroll to position [825, 0]
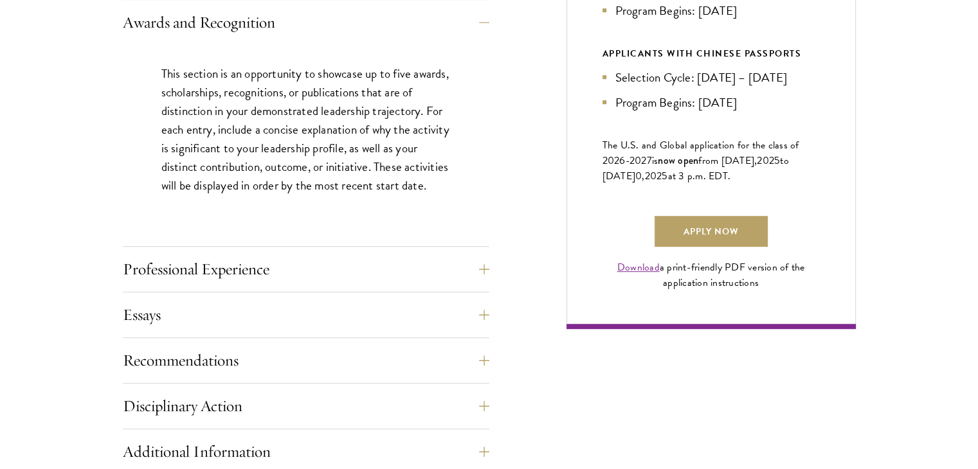
click at [217, 75] on p "This section is an opportunity to showcase up to five awards, scholarships, rec…" at bounding box center [305, 129] width 289 height 130
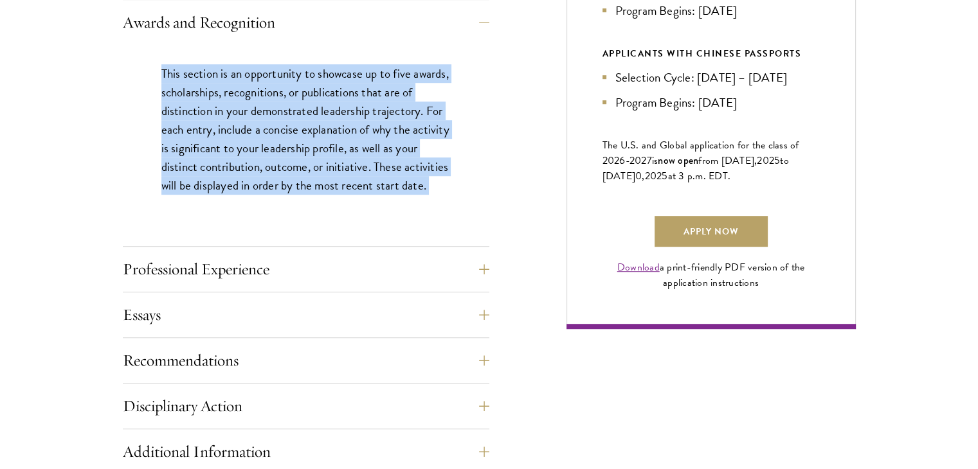
drag, startPoint x: 217, startPoint y: 75, endPoint x: 179, endPoint y: 141, distance: 76.3
click at [179, 141] on p "This section is an opportunity to showcase up to five awards, scholarships, rec…" at bounding box center [305, 129] width 289 height 130
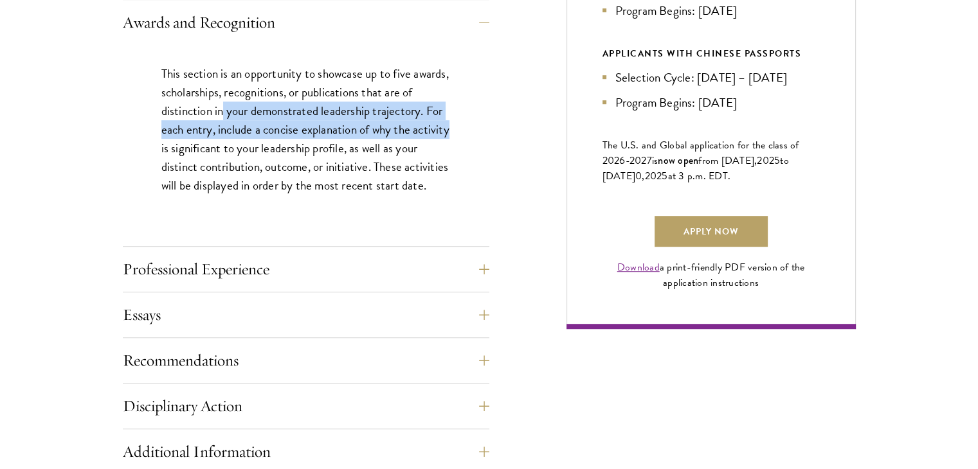
drag, startPoint x: 179, startPoint y: 141, endPoint x: 237, endPoint y: 111, distance: 65.0
click at [237, 111] on p "This section is an opportunity to showcase up to five awards, scholarships, rec…" at bounding box center [305, 129] width 289 height 130
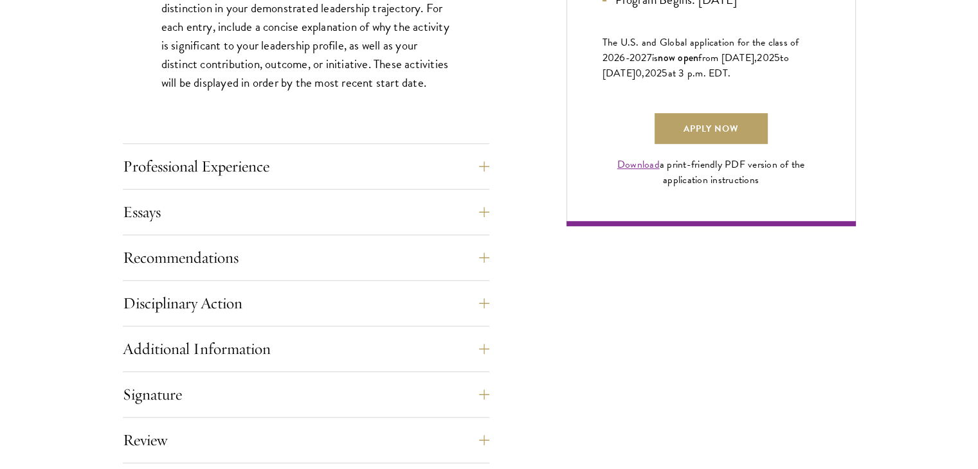
scroll to position [936, 0]
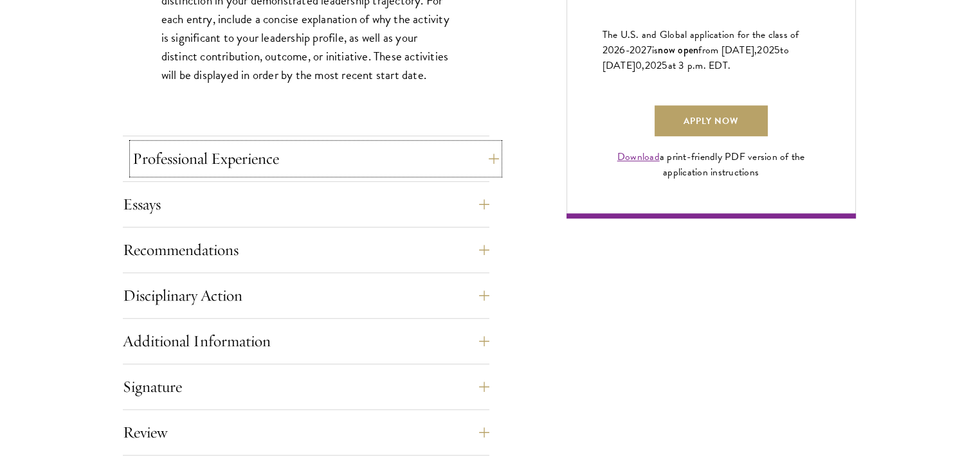
click at [204, 161] on button "Professional Experience" at bounding box center [315, 158] width 366 height 31
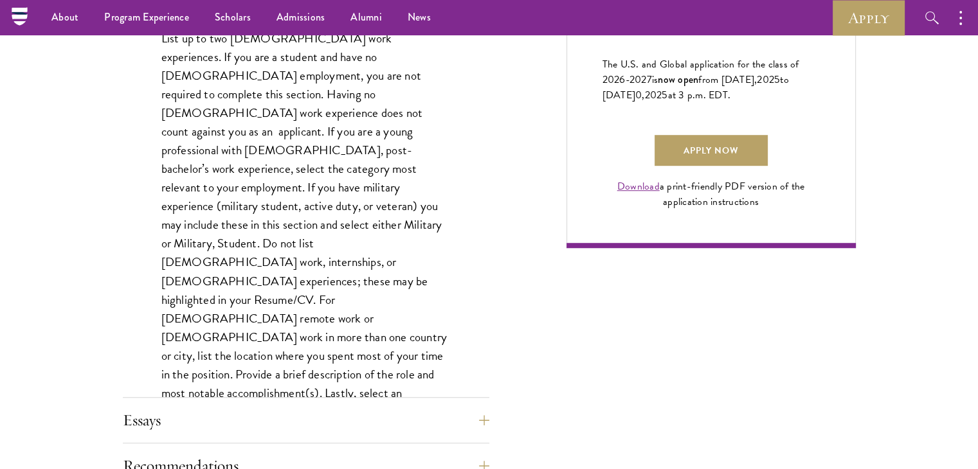
scroll to position [862, 0]
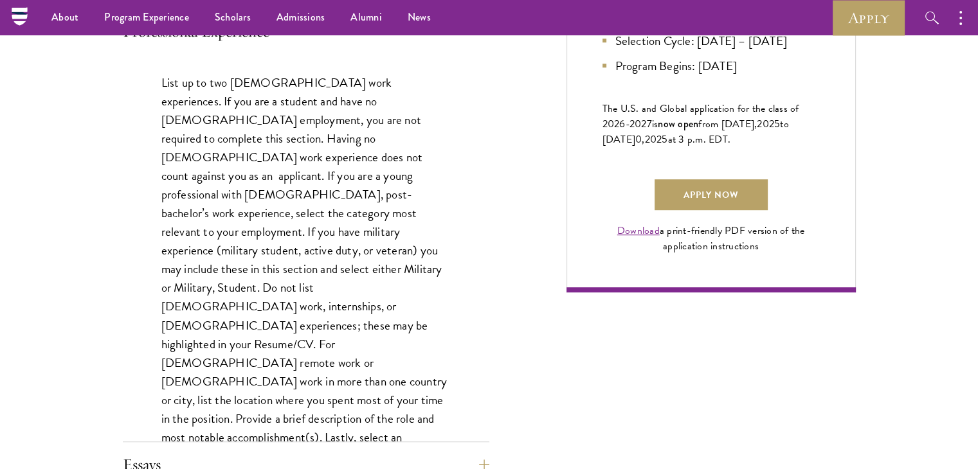
click at [210, 85] on p "List up to two full-time work experiences. If you are a student and have no ful…" at bounding box center [305, 278] width 289 height 411
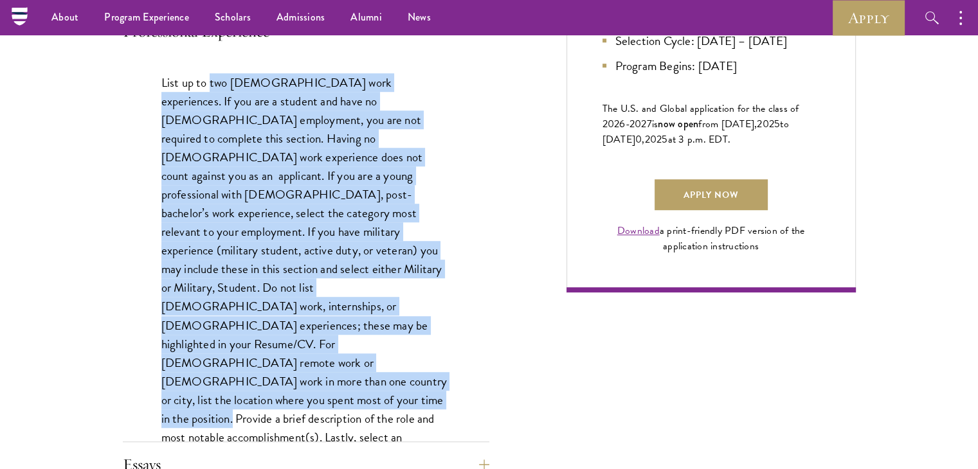
drag, startPoint x: 210, startPoint y: 85, endPoint x: 350, endPoint y: 355, distance: 304.2
click at [350, 355] on p "List up to two full-time work experiences. If you are a student and have no ful…" at bounding box center [305, 278] width 289 height 411
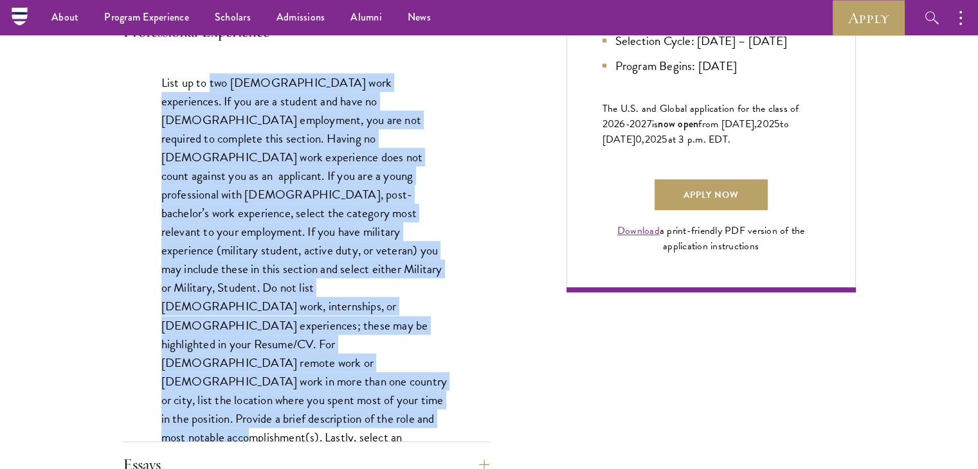
click at [350, 355] on p "List up to two full-time work experiences. If you are a student and have no ful…" at bounding box center [305, 278] width 289 height 411
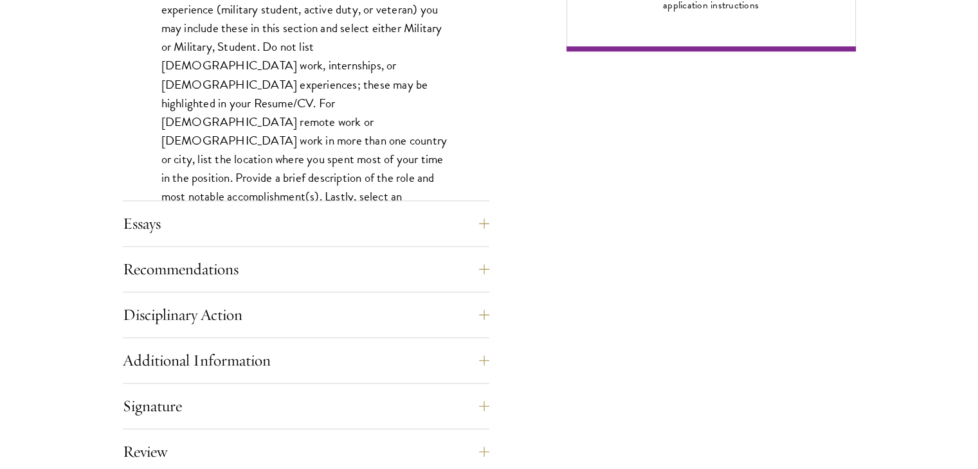
scroll to position [1112, 0]
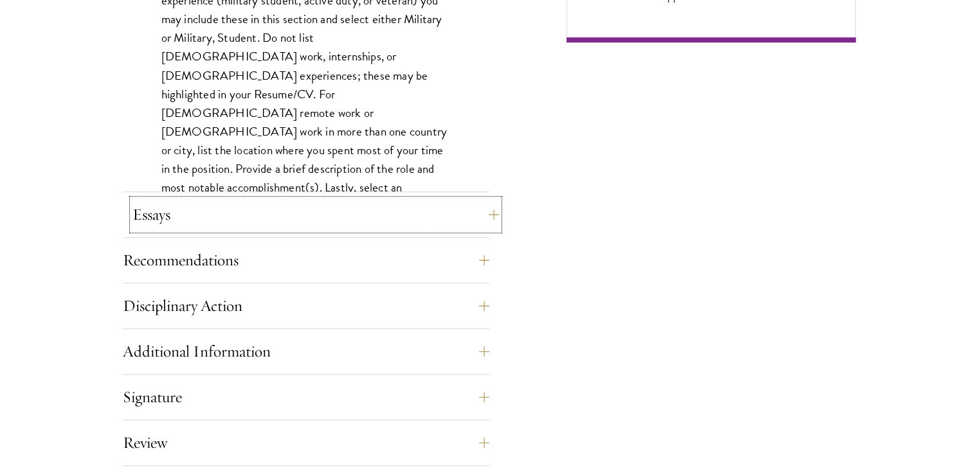
click at [262, 199] on button "Essays" at bounding box center [315, 214] width 366 height 31
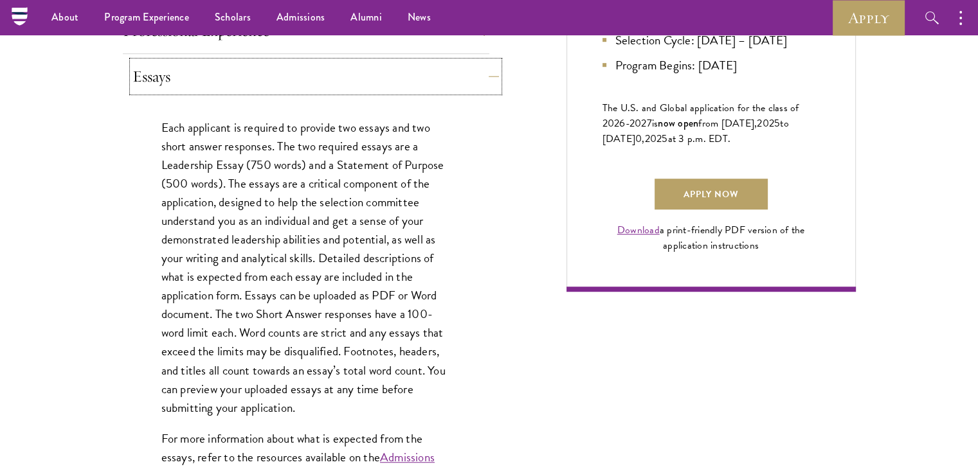
scroll to position [862, 0]
click at [374, 130] on p "Each applicant is required to provide two essays and two short answer responses…" at bounding box center [305, 268] width 289 height 299
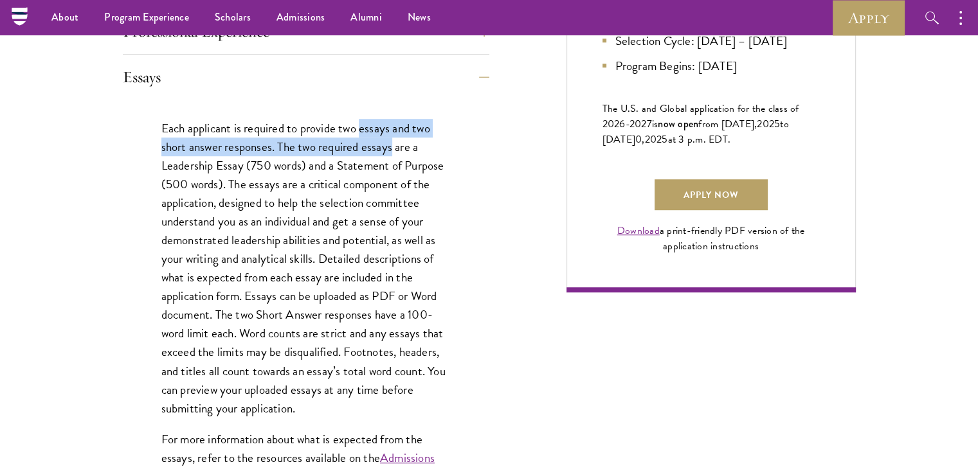
drag, startPoint x: 374, startPoint y: 130, endPoint x: 388, endPoint y: 152, distance: 26.0
click at [388, 152] on p "Each applicant is required to provide two essays and two short answer responses…" at bounding box center [305, 268] width 289 height 299
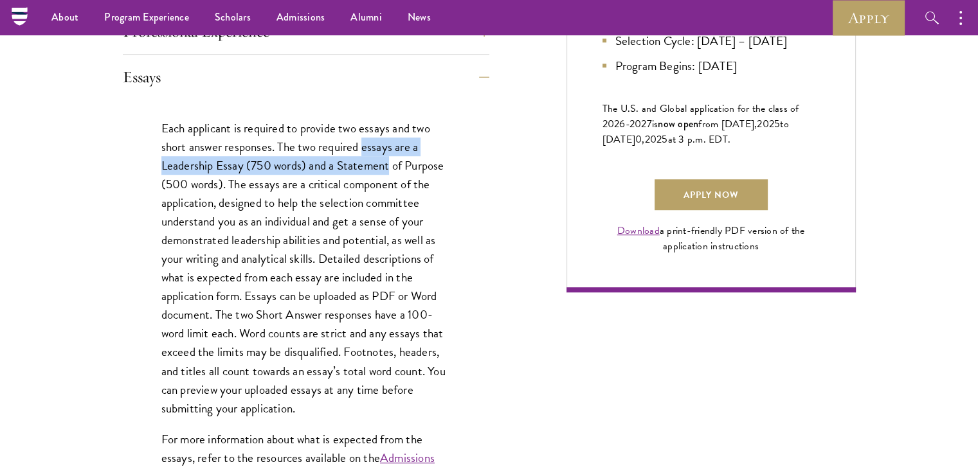
drag, startPoint x: 388, startPoint y: 152, endPoint x: 363, endPoint y: 170, distance: 31.0
click at [363, 170] on p "Each applicant is required to provide two essays and two short answer responses…" at bounding box center [305, 268] width 289 height 299
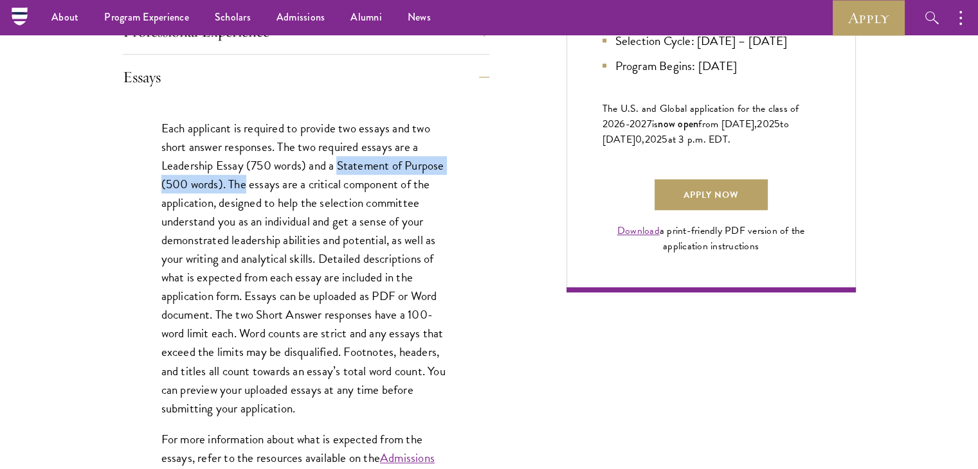
drag, startPoint x: 363, startPoint y: 170, endPoint x: 242, endPoint y: 180, distance: 121.3
click at [242, 180] on p "Each applicant is required to provide two essays and two short answer responses…" at bounding box center [305, 268] width 289 height 299
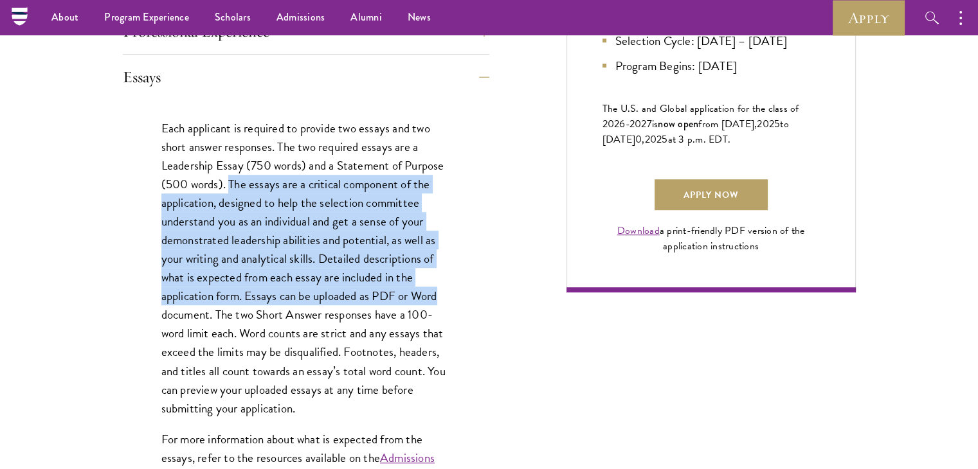
drag, startPoint x: 242, startPoint y: 180, endPoint x: 417, endPoint y: 301, distance: 212.9
click at [417, 301] on p "Each applicant is required to provide two essays and two short answer responses…" at bounding box center [305, 268] width 289 height 299
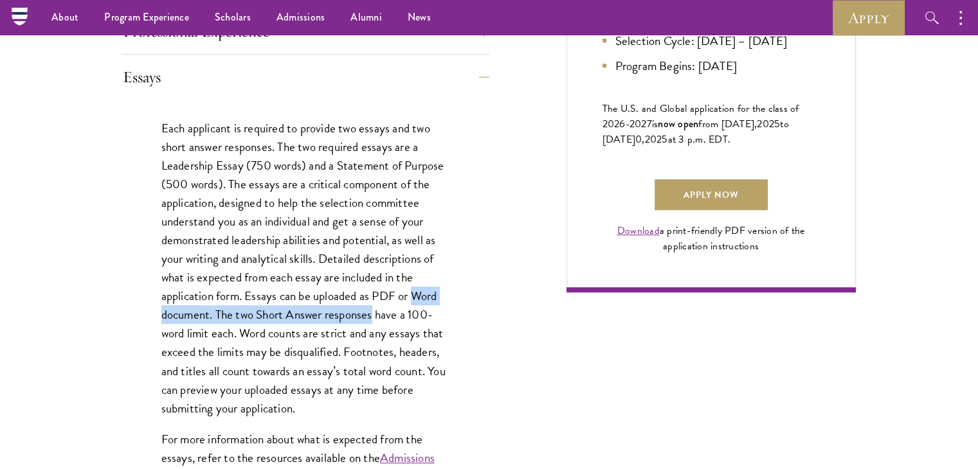
drag, startPoint x: 417, startPoint y: 301, endPoint x: 372, endPoint y: 316, distance: 46.8
click at [372, 316] on p "Each applicant is required to provide two essays and two short answer responses…" at bounding box center [305, 268] width 289 height 299
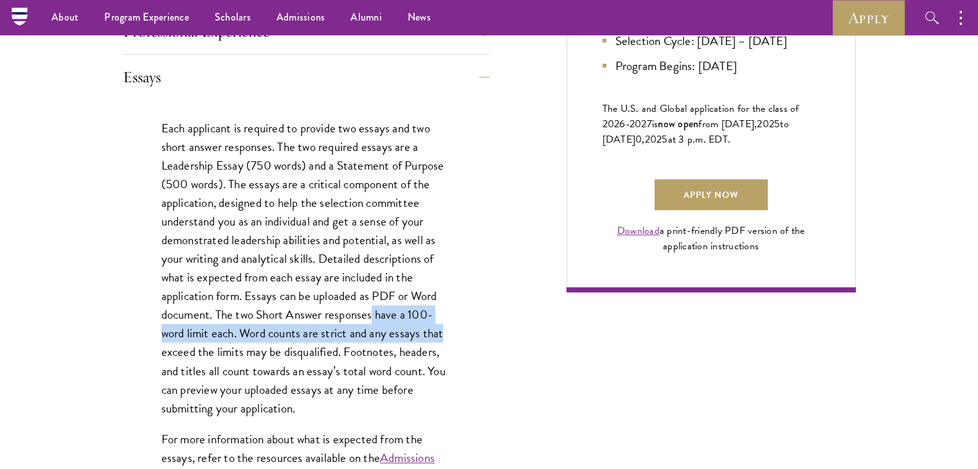
drag, startPoint x: 372, startPoint y: 316, endPoint x: 440, endPoint y: 337, distance: 70.6
click at [440, 337] on p "Each applicant is required to provide two essays and two short answer responses…" at bounding box center [305, 268] width 289 height 299
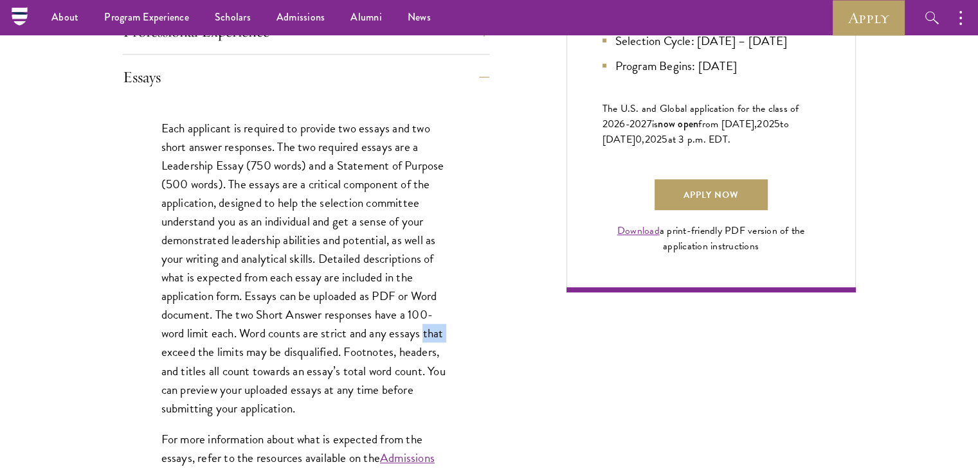
click at [440, 337] on p "Each applicant is required to provide two essays and two short answer responses…" at bounding box center [305, 268] width 289 height 299
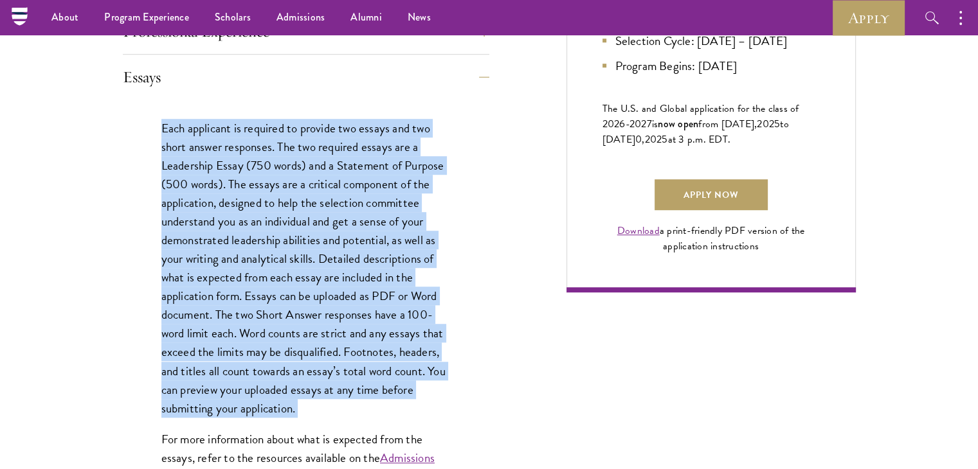
drag, startPoint x: 440, startPoint y: 337, endPoint x: 337, endPoint y: 334, distance: 102.9
click at [337, 334] on p "Each applicant is required to provide two essays and two short answer responses…" at bounding box center [305, 268] width 289 height 299
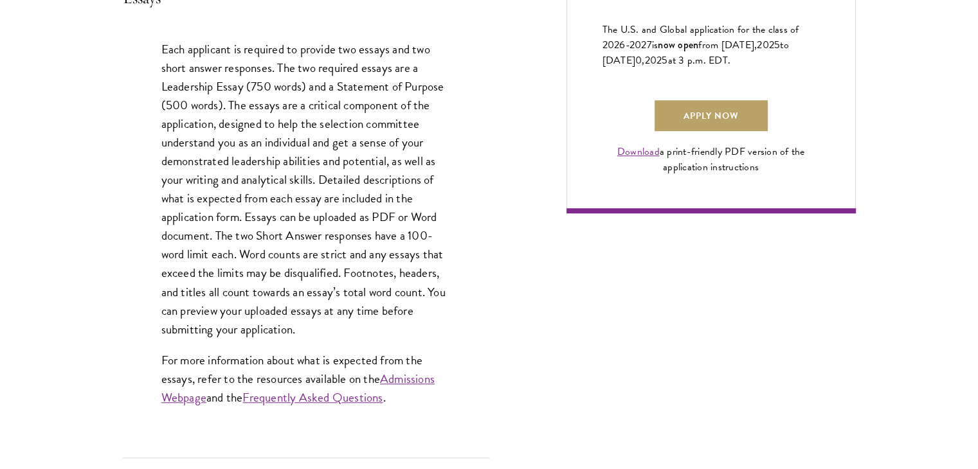
scroll to position [942, 0]
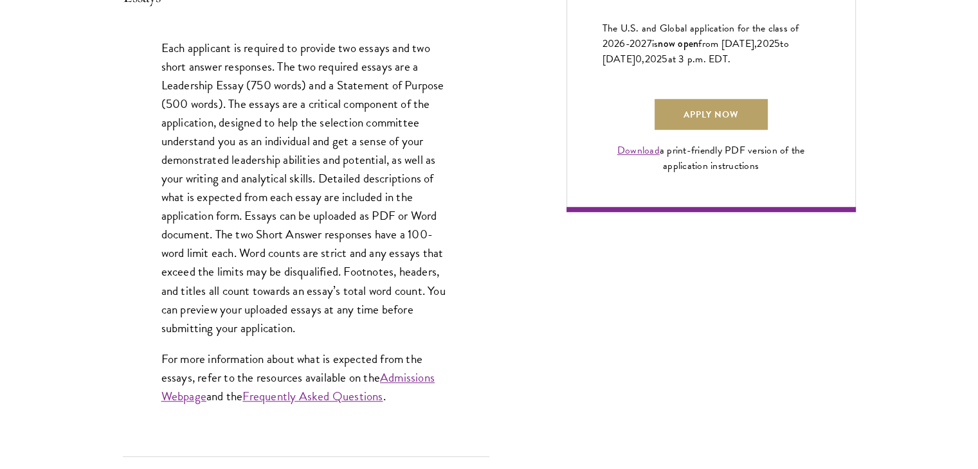
click at [321, 255] on p "Each applicant is required to provide two essays and two short answer responses…" at bounding box center [305, 188] width 289 height 299
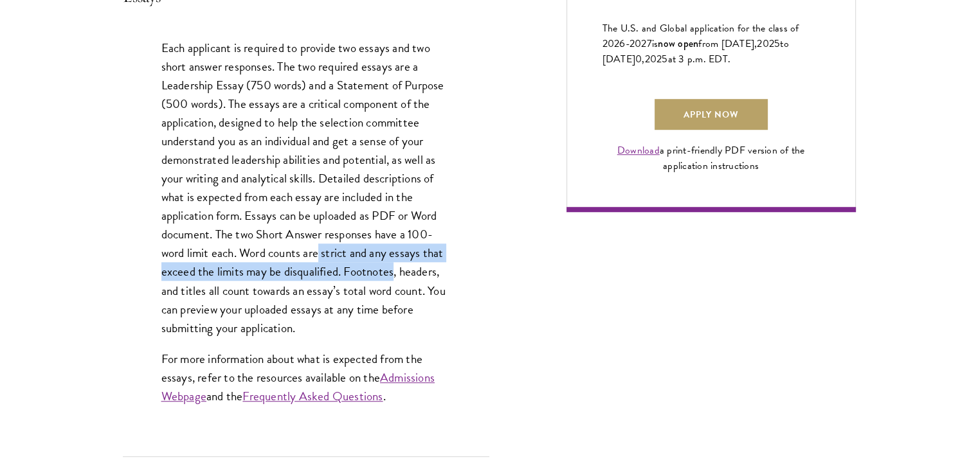
drag, startPoint x: 321, startPoint y: 255, endPoint x: 366, endPoint y: 267, distance: 45.8
click at [366, 267] on p "Each applicant is required to provide two essays and two short answer responses…" at bounding box center [305, 188] width 289 height 299
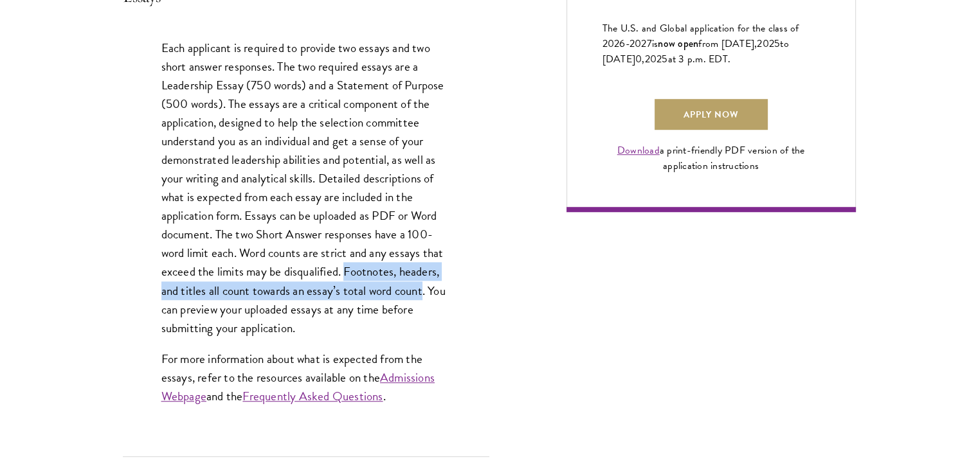
drag, startPoint x: 366, startPoint y: 267, endPoint x: 420, endPoint y: 296, distance: 61.6
click at [420, 296] on p "Each applicant is required to provide two essays and two short answer responses…" at bounding box center [305, 188] width 289 height 299
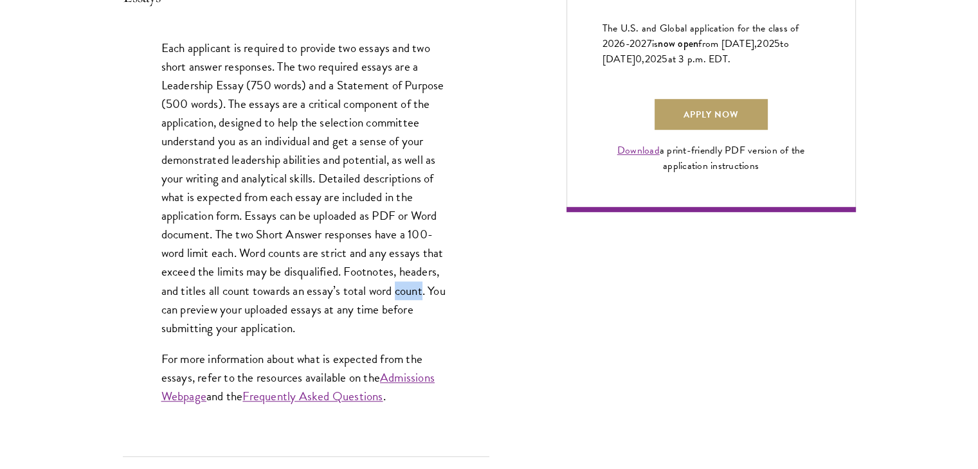
drag, startPoint x: 420, startPoint y: 296, endPoint x: 409, endPoint y: 283, distance: 16.9
click at [409, 283] on p "Each applicant is required to provide two essays and two short answer responses…" at bounding box center [305, 188] width 289 height 299
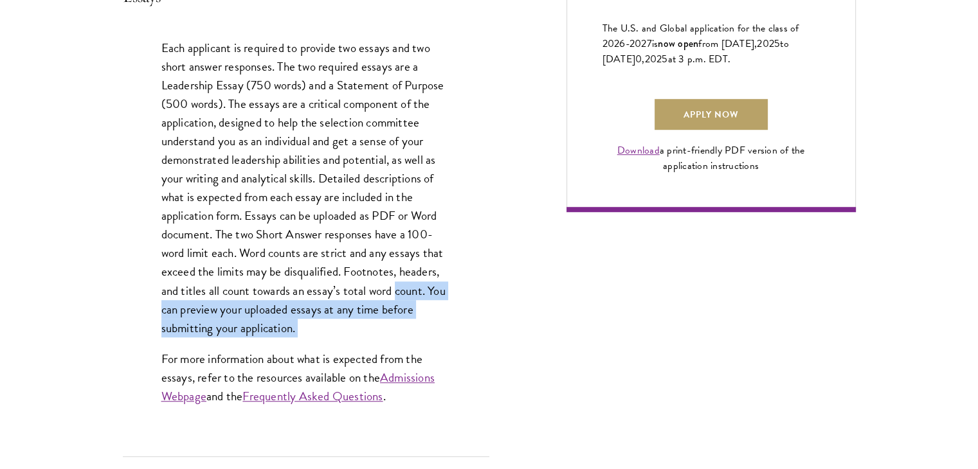
drag, startPoint x: 409, startPoint y: 283, endPoint x: 299, endPoint y: 320, distance: 115.9
click at [299, 320] on p "Each applicant is required to provide two essays and two short answer responses…" at bounding box center [305, 188] width 289 height 299
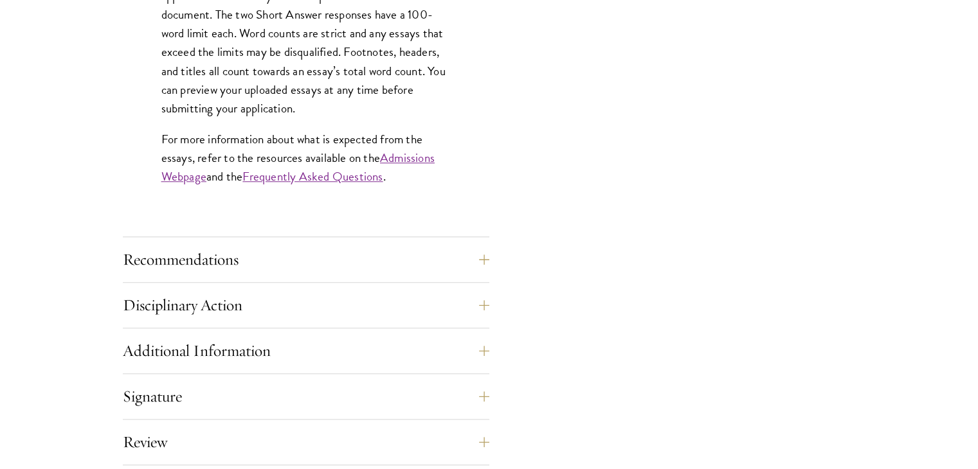
scroll to position [1161, 0]
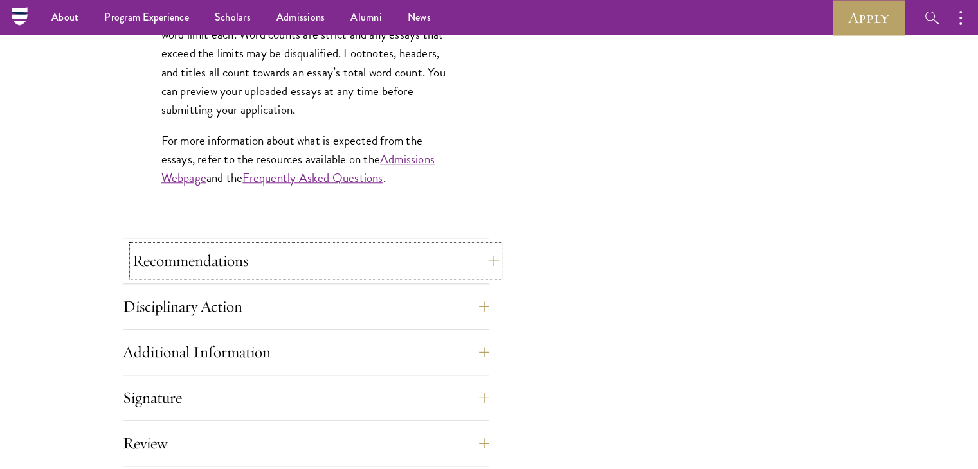
click at [234, 254] on button "Recommendations" at bounding box center [315, 261] width 366 height 31
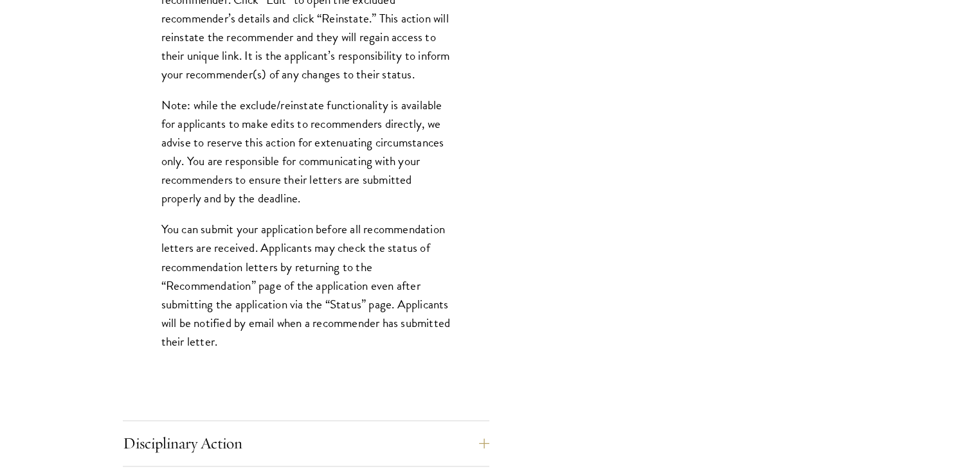
scroll to position [1813, 0]
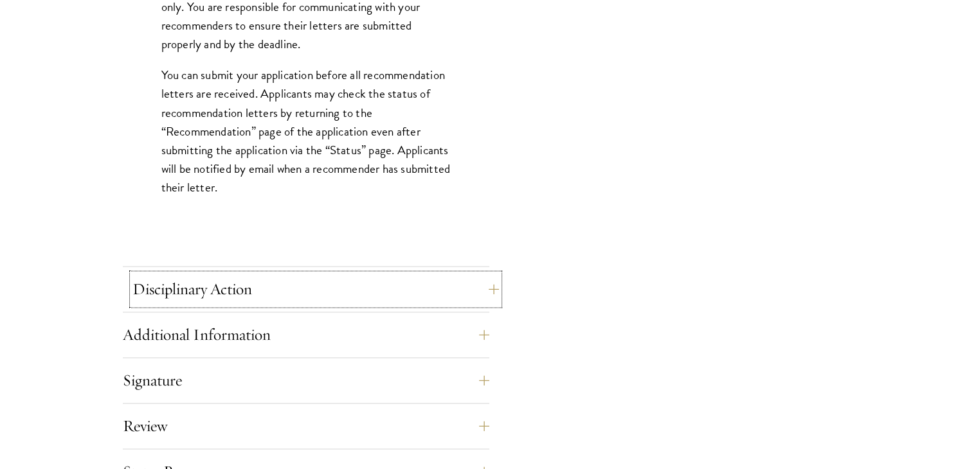
click at [177, 281] on button "Disciplinary Action" at bounding box center [315, 289] width 366 height 31
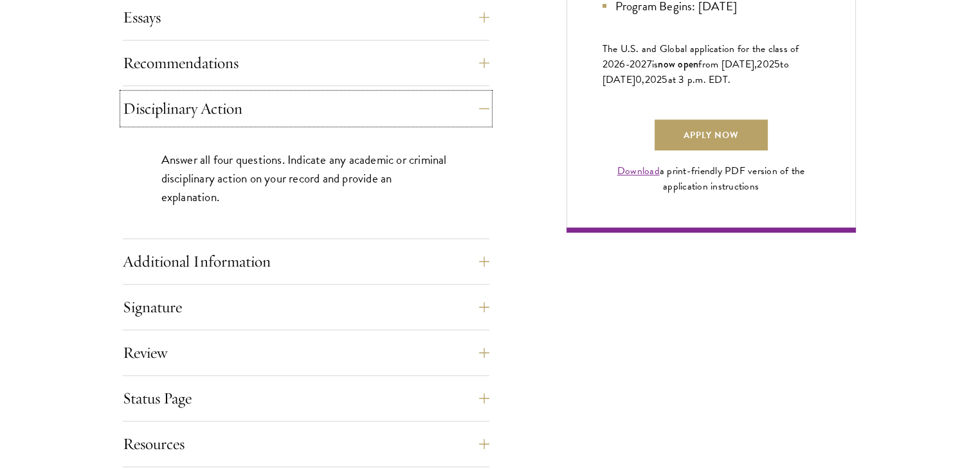
scroll to position [927, 0]
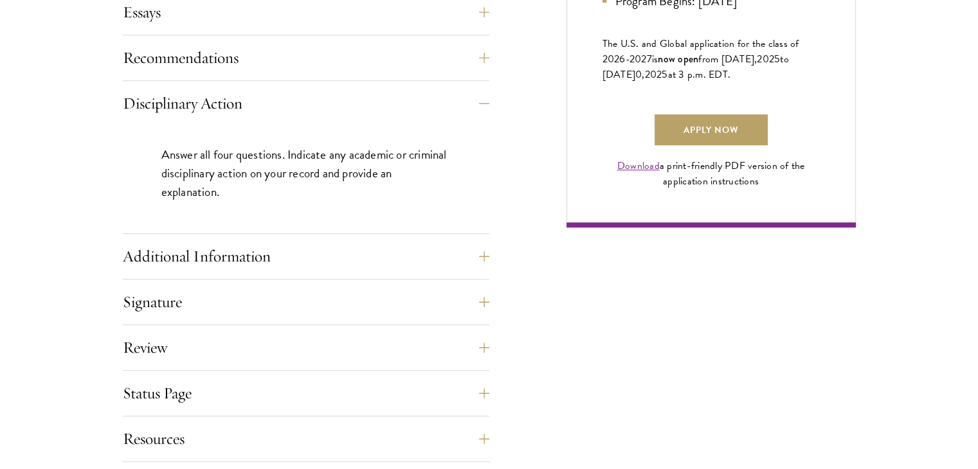
click at [224, 237] on div "Application Home Page The online application form must be completed in English.…" at bounding box center [306, 47] width 366 height 830
click at [221, 247] on button "Additional Information" at bounding box center [315, 256] width 366 height 31
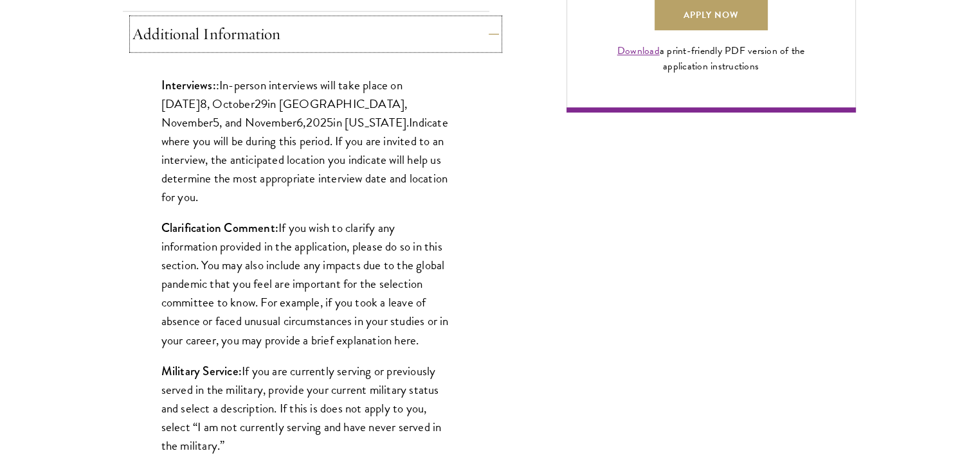
scroll to position [1041, 0]
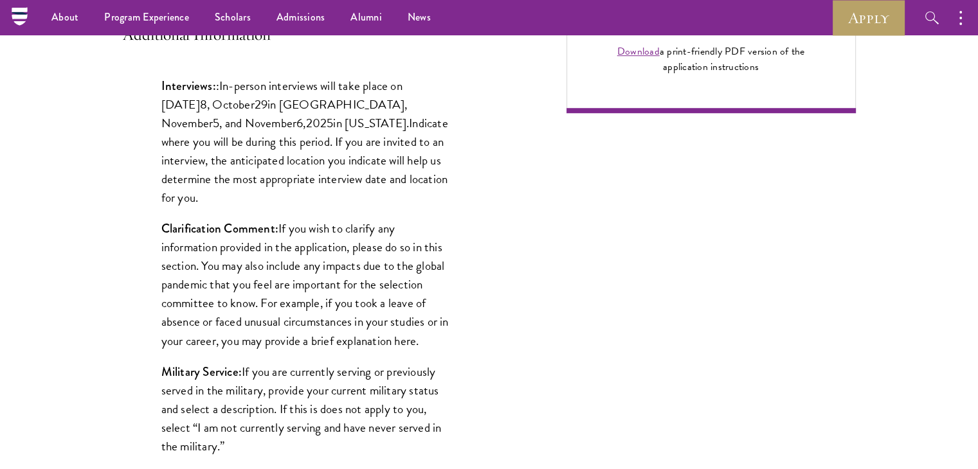
click at [191, 92] on strong "Interviews:" at bounding box center [188, 85] width 55 height 17
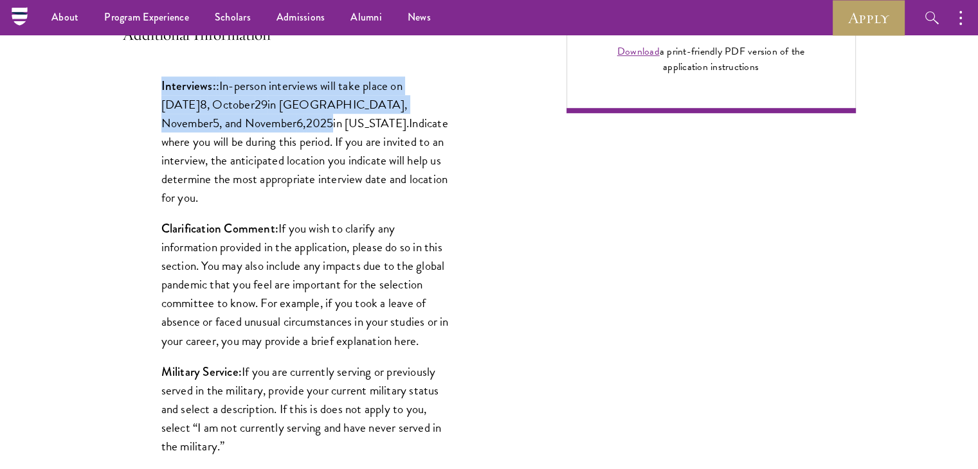
drag, startPoint x: 191, startPoint y: 92, endPoint x: 244, endPoint y: 120, distance: 59.8
click at [244, 120] on p "Interviews: : In-person interviews will take place on October 2 8 , October 29 …" at bounding box center [305, 141] width 289 height 130
click at [320, 120] on span "25" at bounding box center [326, 123] width 13 height 19
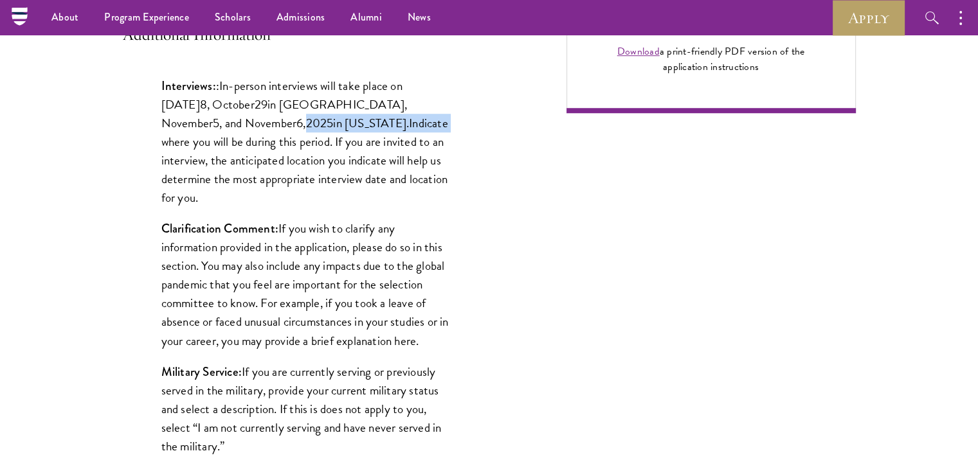
drag, startPoint x: 244, startPoint y: 120, endPoint x: 350, endPoint y: 127, distance: 106.9
click at [350, 127] on p "Interviews: : In-person interviews will take place on October 2 8 , October 29 …" at bounding box center [305, 141] width 289 height 130
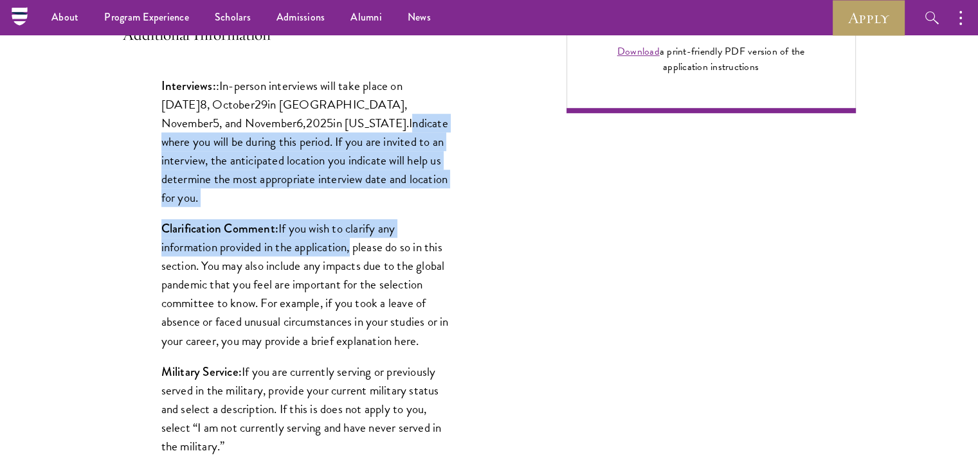
drag, startPoint x: 350, startPoint y: 127, endPoint x: 345, endPoint y: 221, distance: 94.0
click at [345, 221] on div "Interviews: : In-person interviews will take place on October 2 8 , October 29 …" at bounding box center [306, 272] width 366 height 431
click at [345, 221] on p "Clarification Comment: If you wish to clarify any information provided in the a…" at bounding box center [305, 284] width 289 height 130
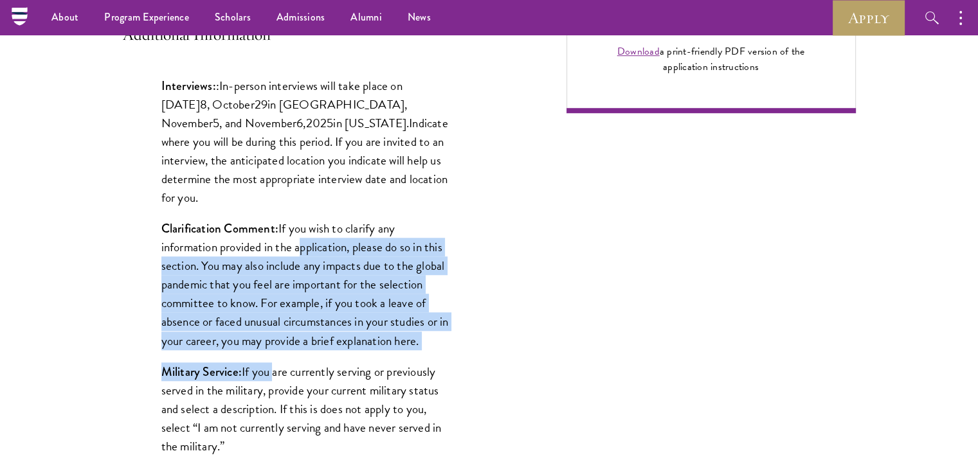
drag, startPoint x: 345, startPoint y: 221, endPoint x: 262, endPoint y: 371, distance: 170.9
click at [262, 371] on div "Interviews: : In-person interviews will take place on October 2 8 , October 29 …" at bounding box center [306, 272] width 366 height 431
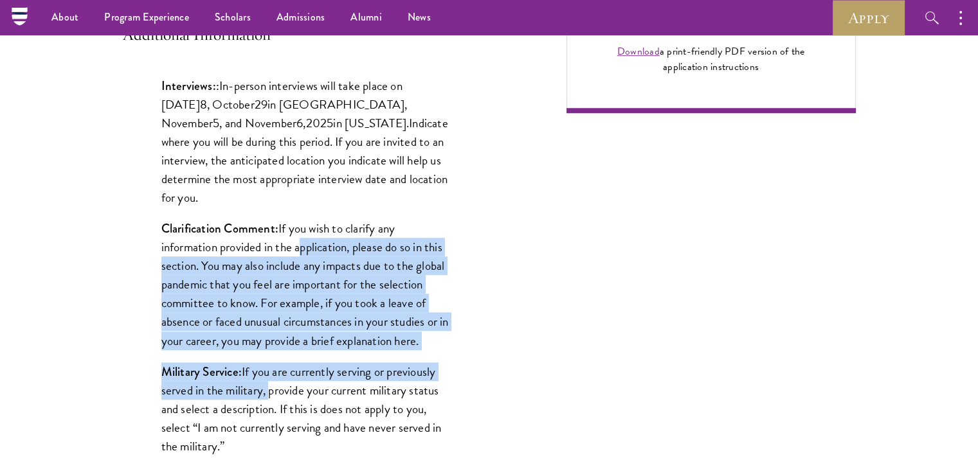
click at [262, 371] on p "Military Service: If you are currently serving or previously served in the mili…" at bounding box center [305, 409] width 289 height 93
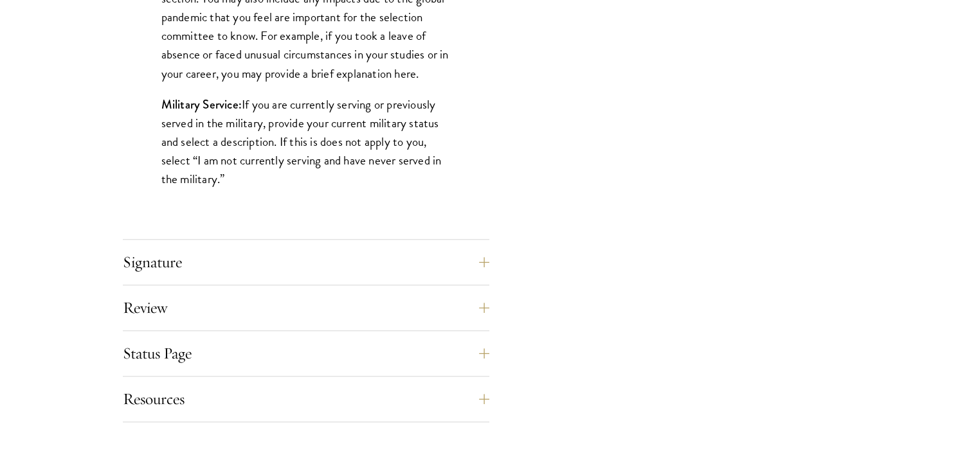
scroll to position [1322, 0]
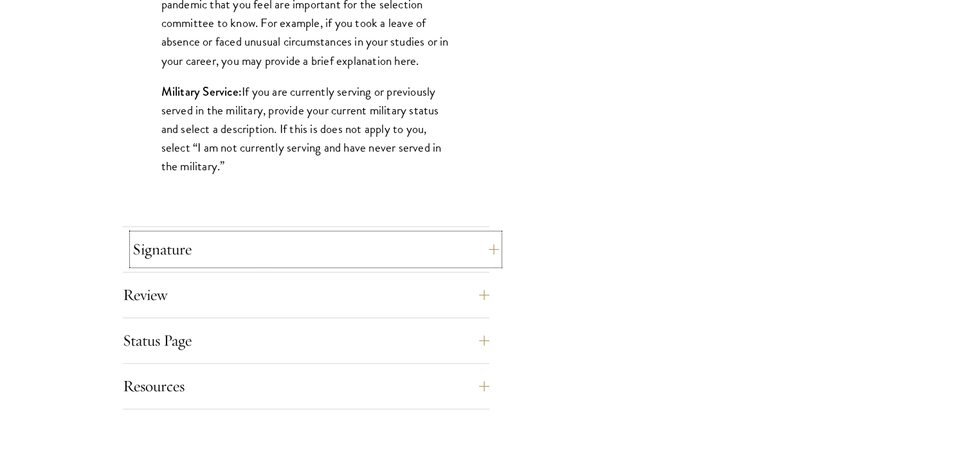
click at [273, 237] on button "Signature" at bounding box center [315, 249] width 366 height 31
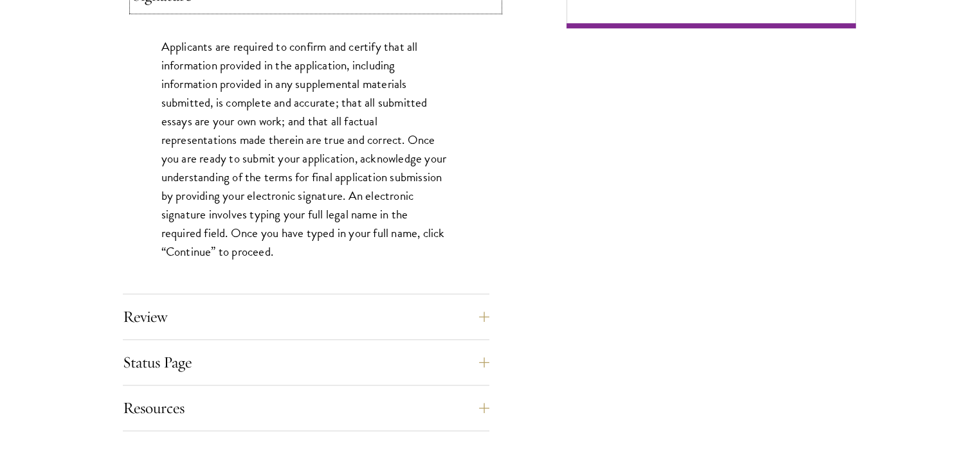
scroll to position [1127, 0]
click at [210, 314] on button "Review" at bounding box center [315, 316] width 366 height 31
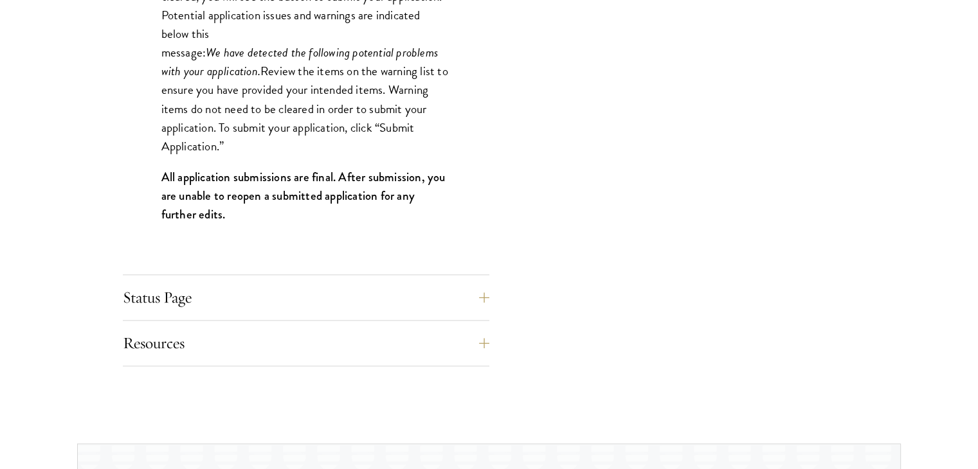
scroll to position [1355, 0]
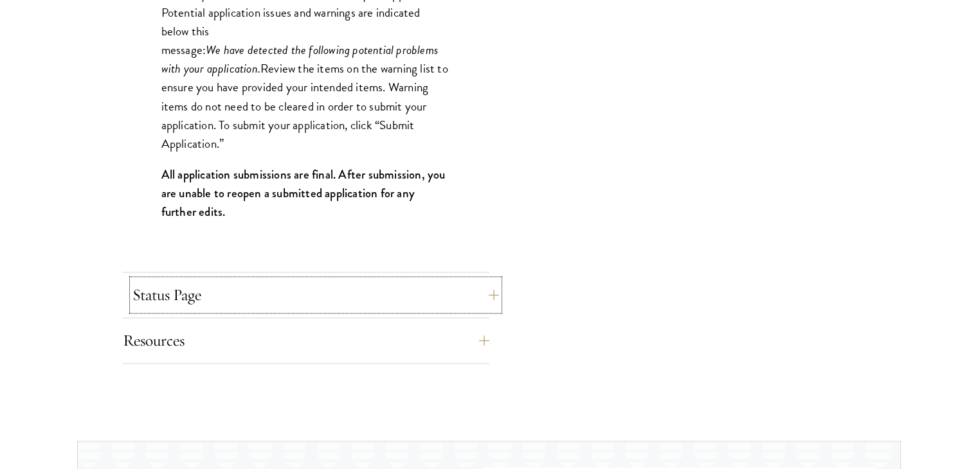
click at [196, 300] on button "Status Page" at bounding box center [315, 295] width 366 height 31
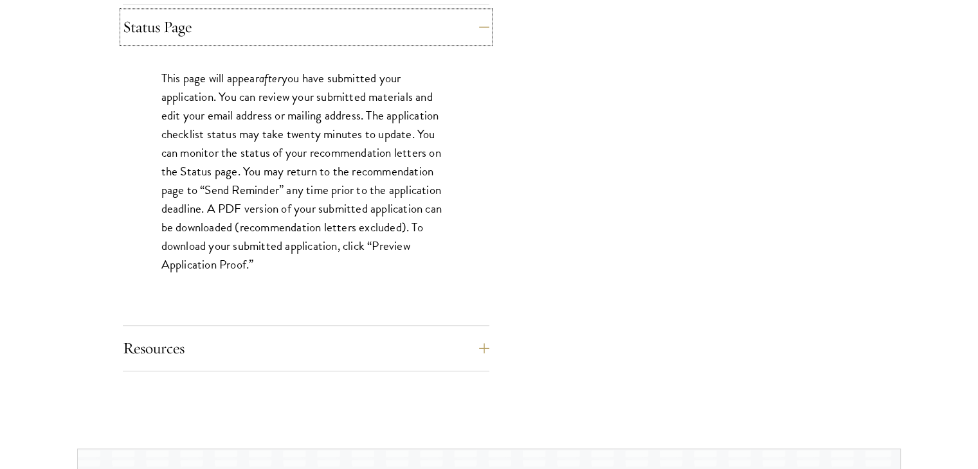
scroll to position [1338, 0]
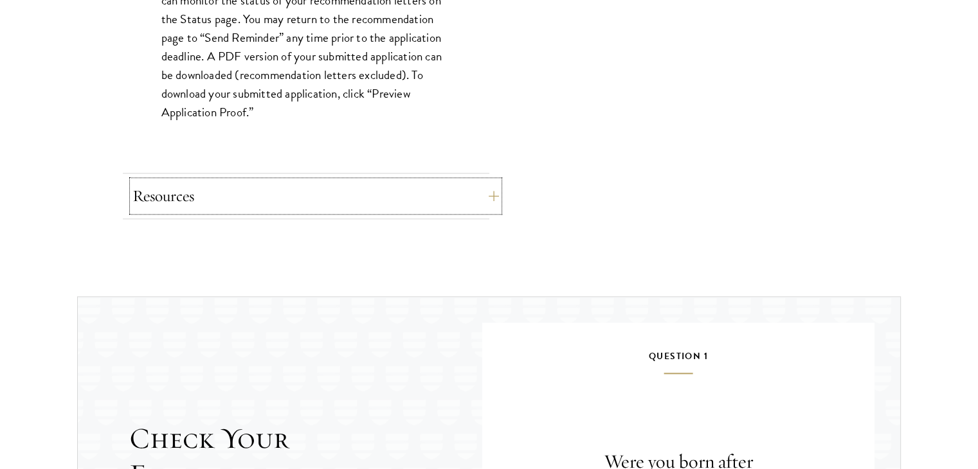
click at [243, 181] on button "Resources" at bounding box center [315, 196] width 366 height 31
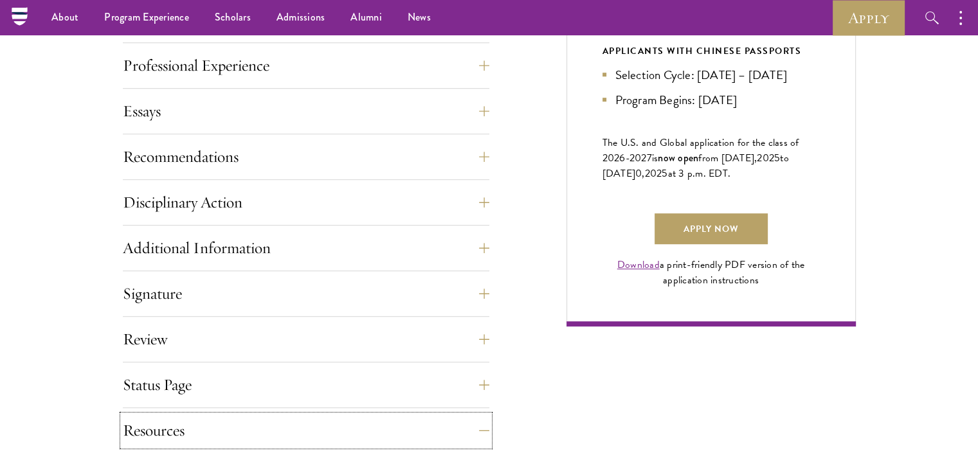
scroll to position [793, 0]
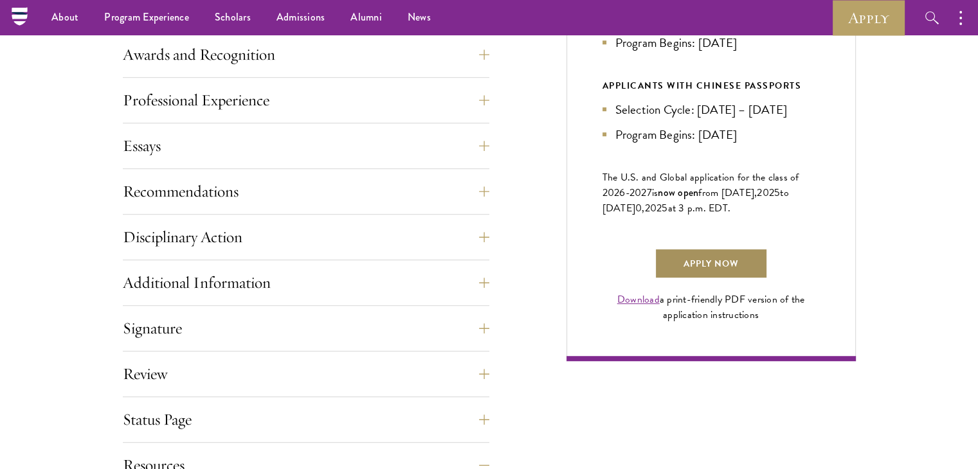
click at [726, 279] on link "Apply Now" at bounding box center [710, 263] width 113 height 31
